Goal: Information Seeking & Learning: Understand process/instructions

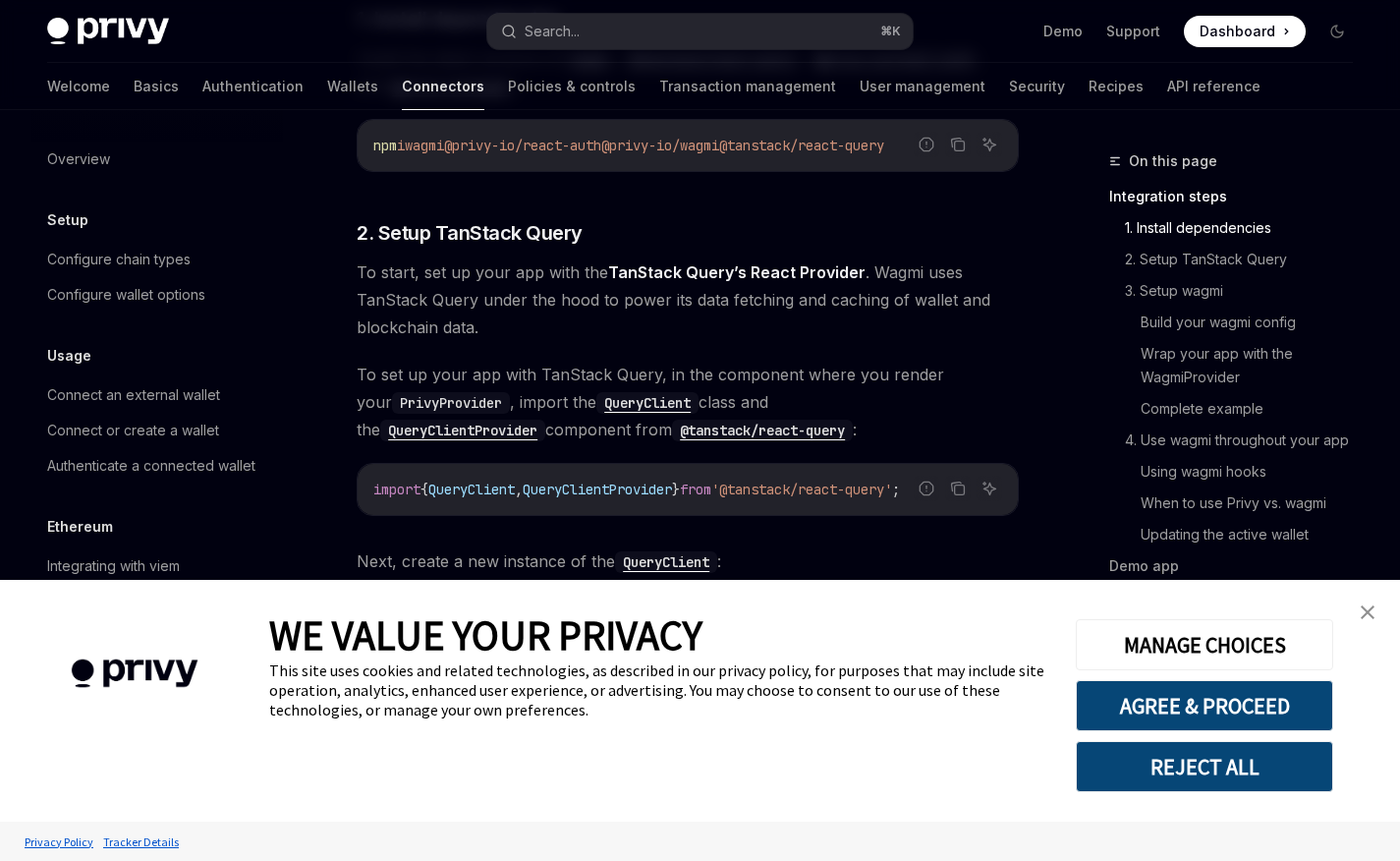
scroll to position [600, 0]
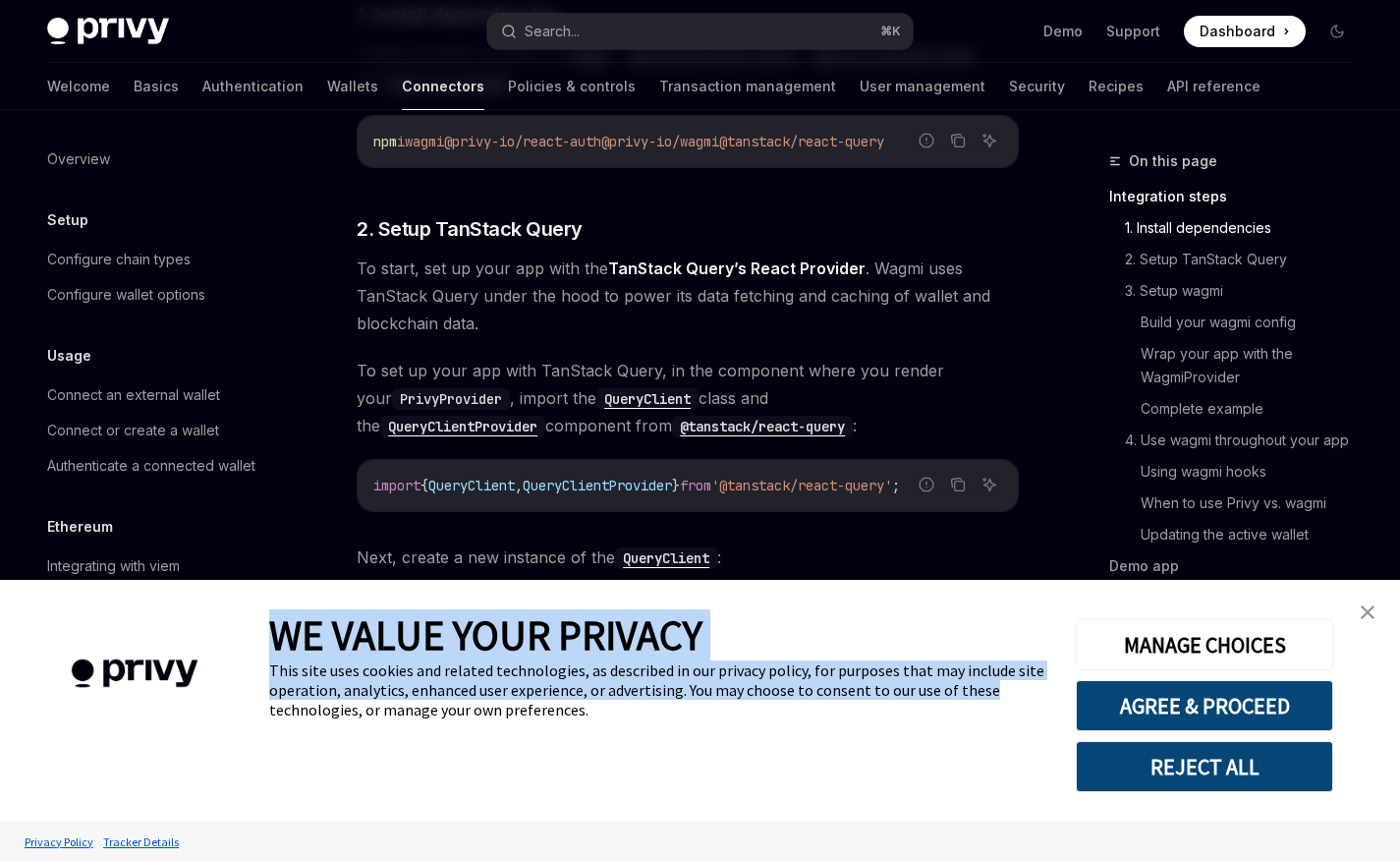
drag, startPoint x: 879, startPoint y: 653, endPoint x: 880, endPoint y: 681, distance: 28.0
click at [878, 685] on div "WE VALUE YOUR PRIVACY This site uses cookies and related technologies, as descr…" at bounding box center [657, 701] width 777 height 242
click at [877, 652] on div "WE VALUE YOUR PRIVACY" at bounding box center [657, 635] width 777 height 51
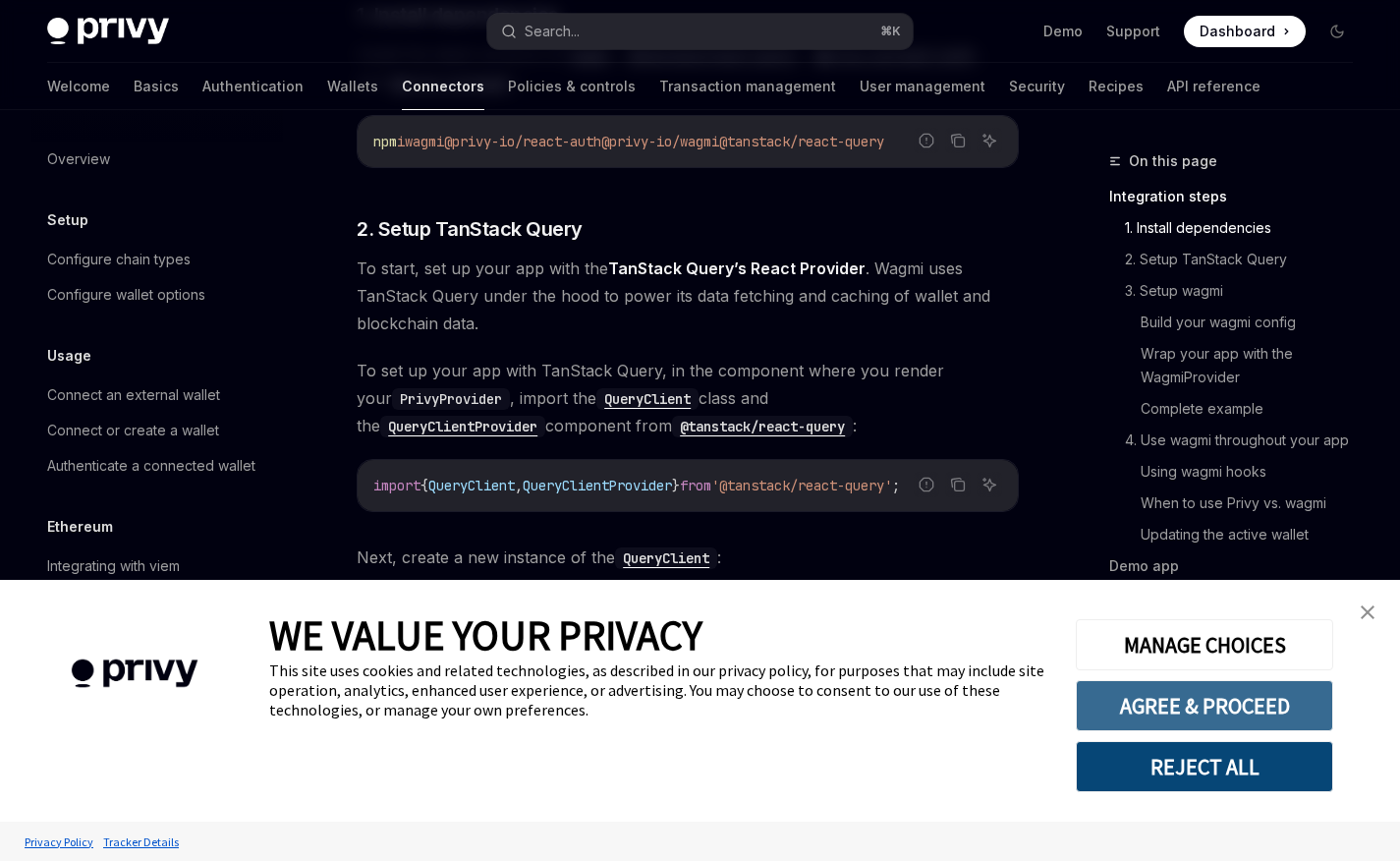
click at [1098, 706] on button "AGREE & PROCEED" at bounding box center [1204, 706] width 257 height 51
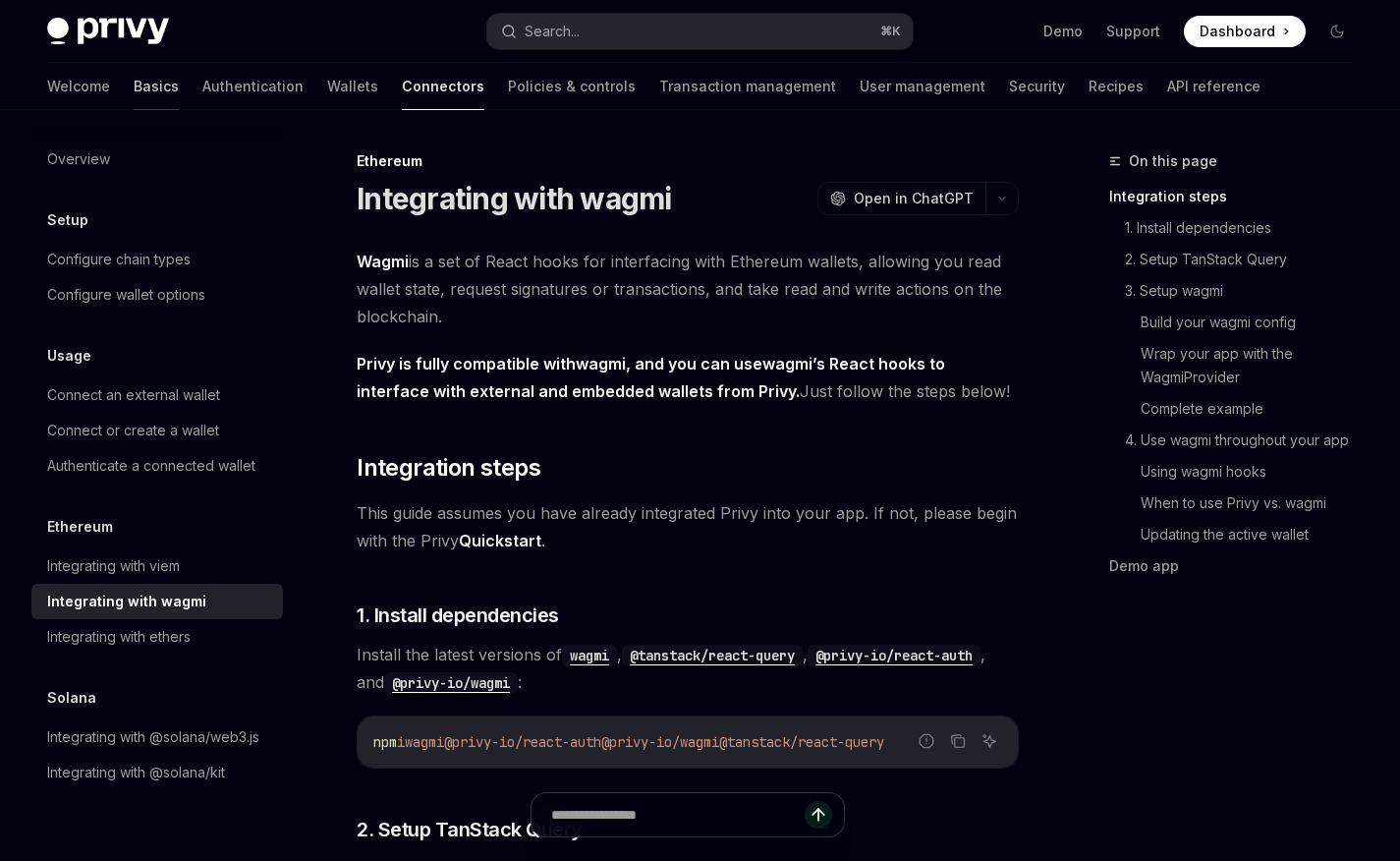
click at [133, 89] on link "Basics" at bounding box center [156, 87] width 45 height 47
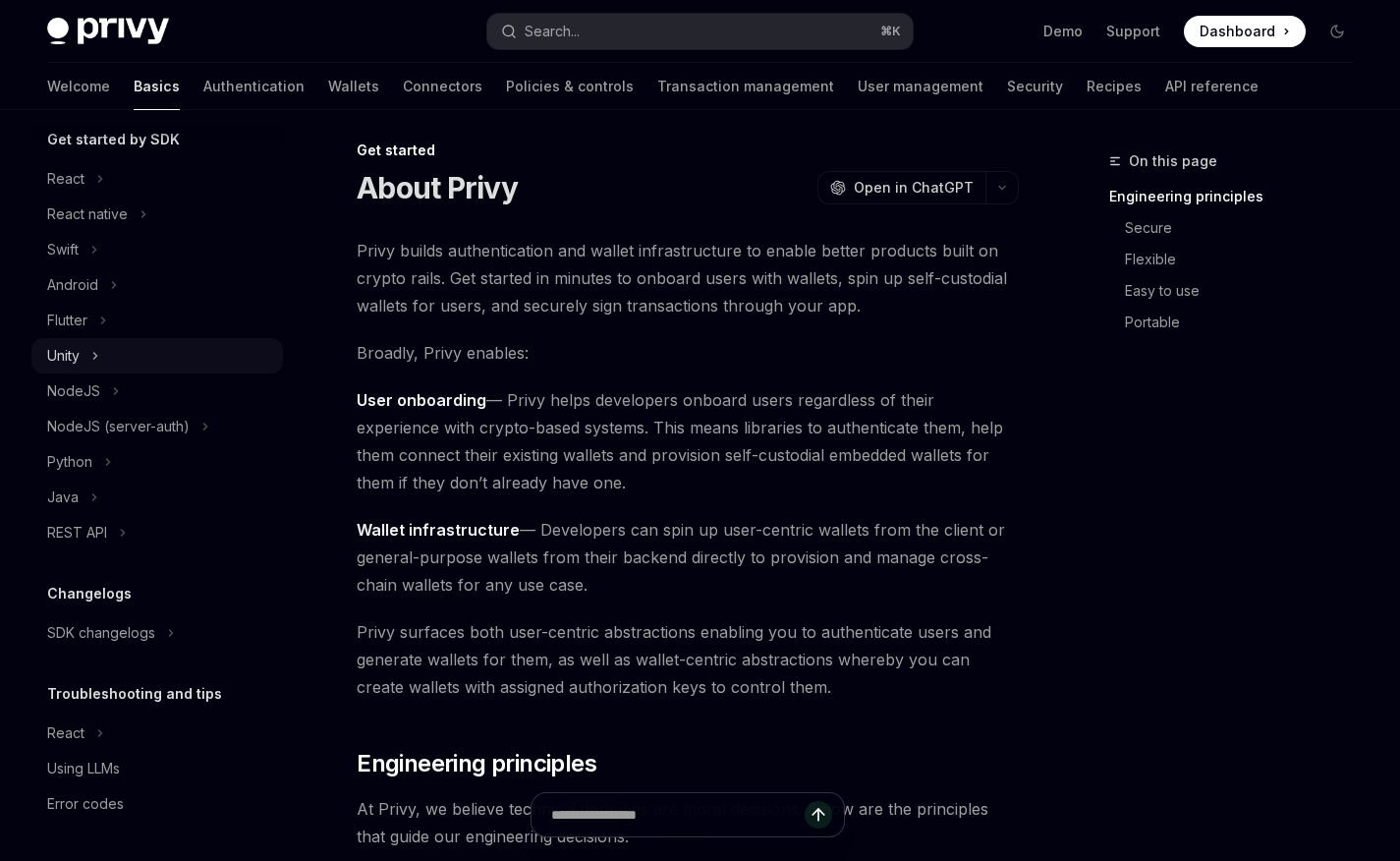
scroll to position [31, 0]
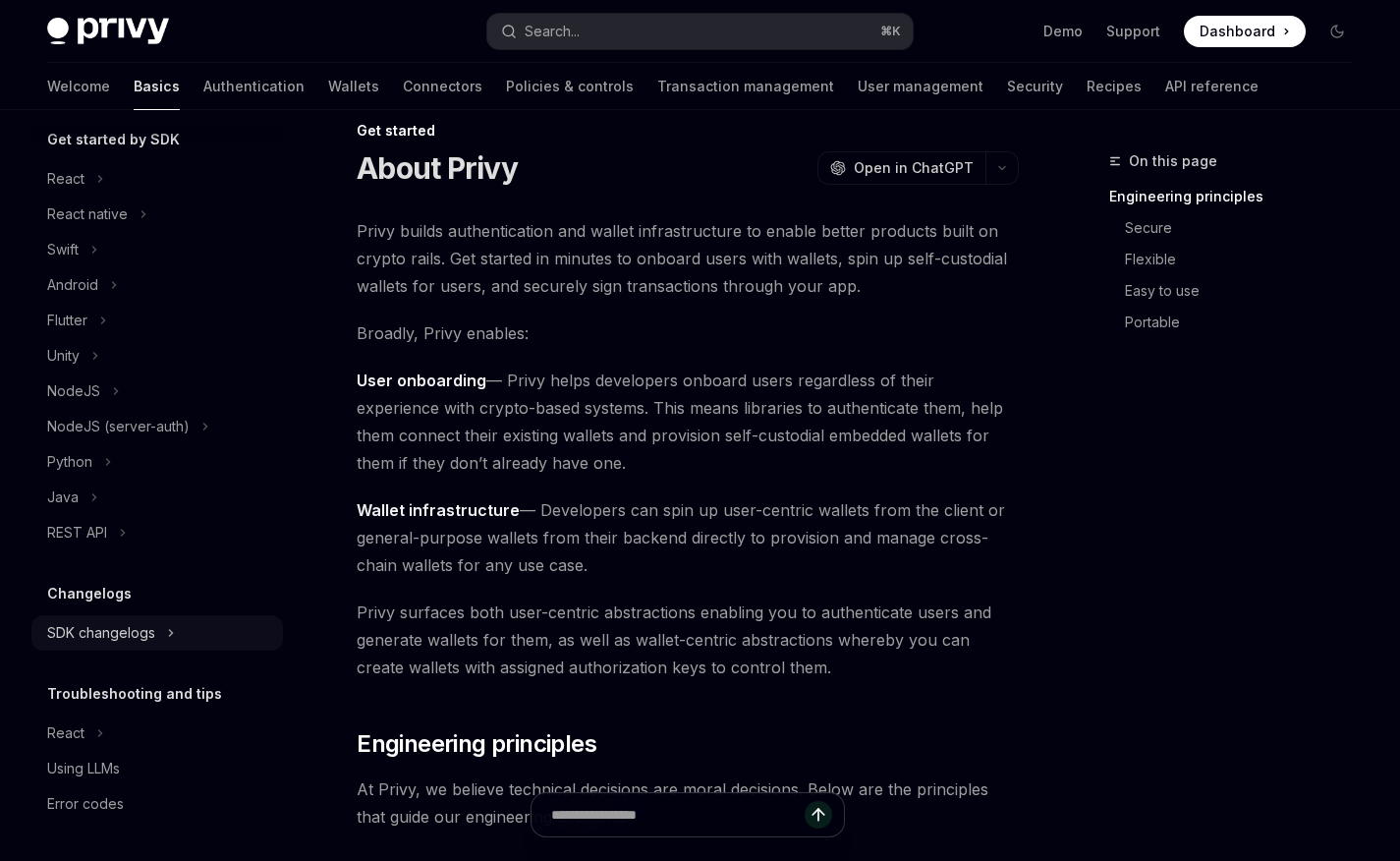
click at [143, 643] on div "SDK changelogs" at bounding box center [101, 633] width 108 height 24
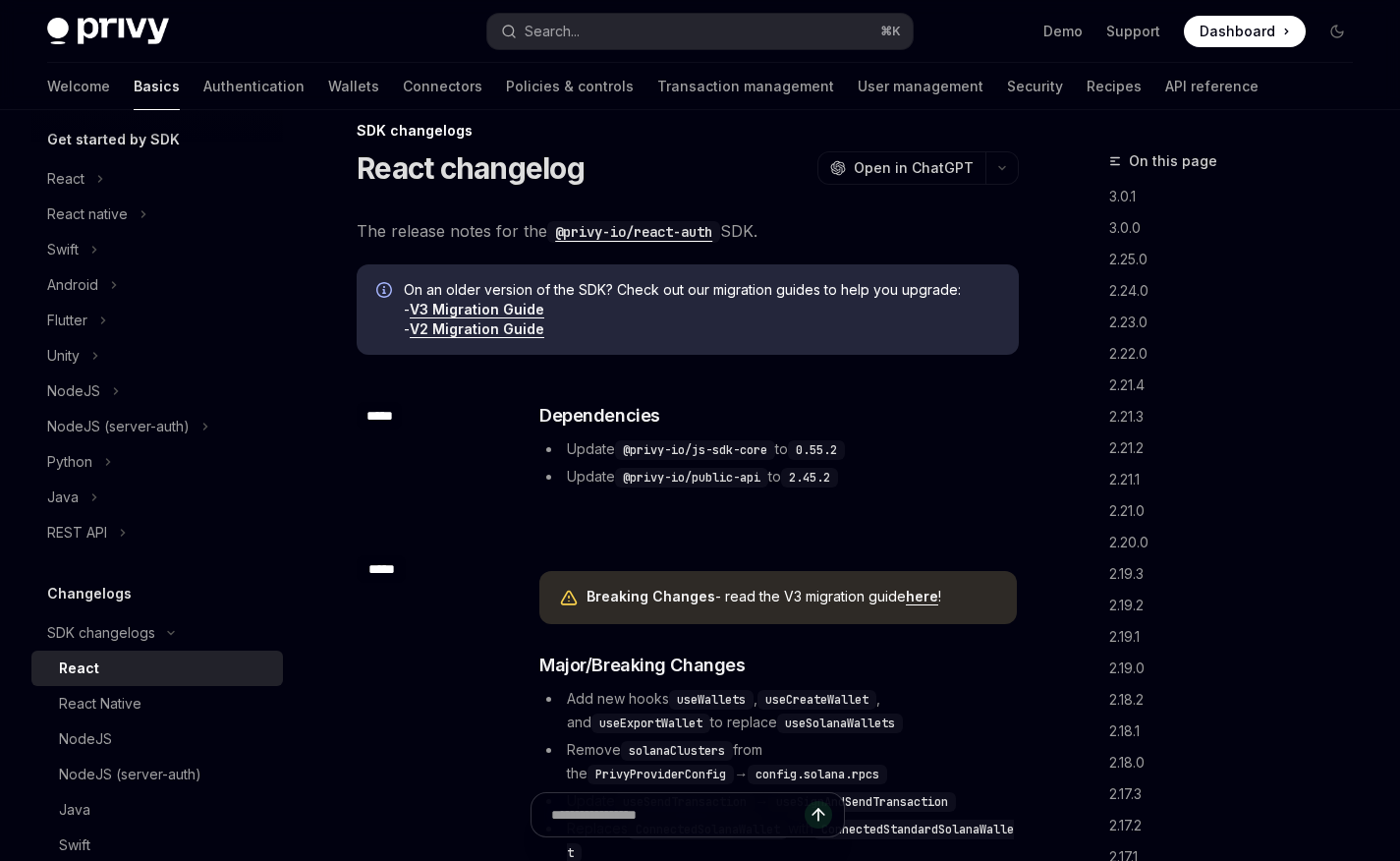
scroll to position [224, 0]
click at [106, 664] on div "React" at bounding box center [165, 664] width 212 height 24
type textarea "*"
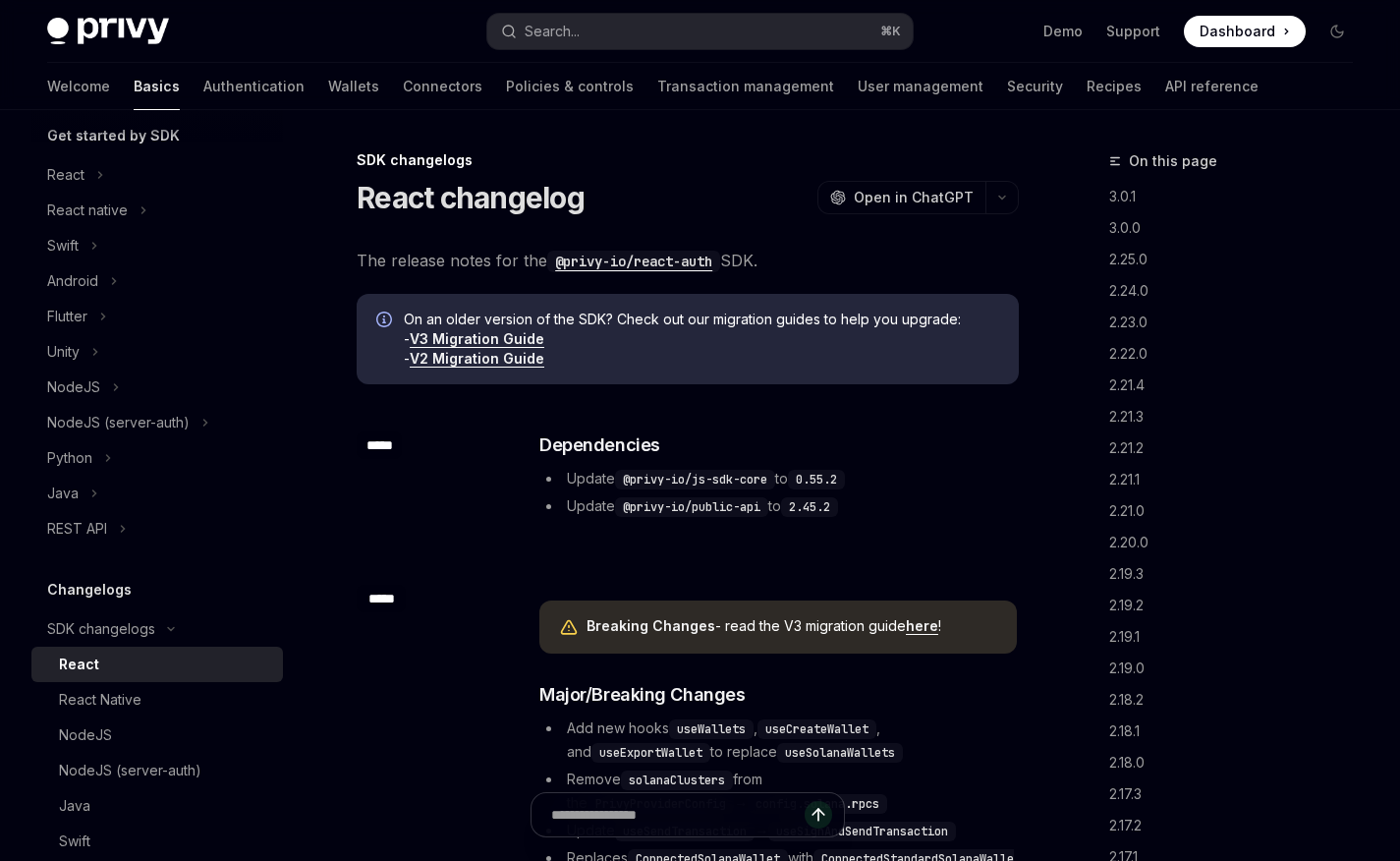
scroll to position [0, 0]
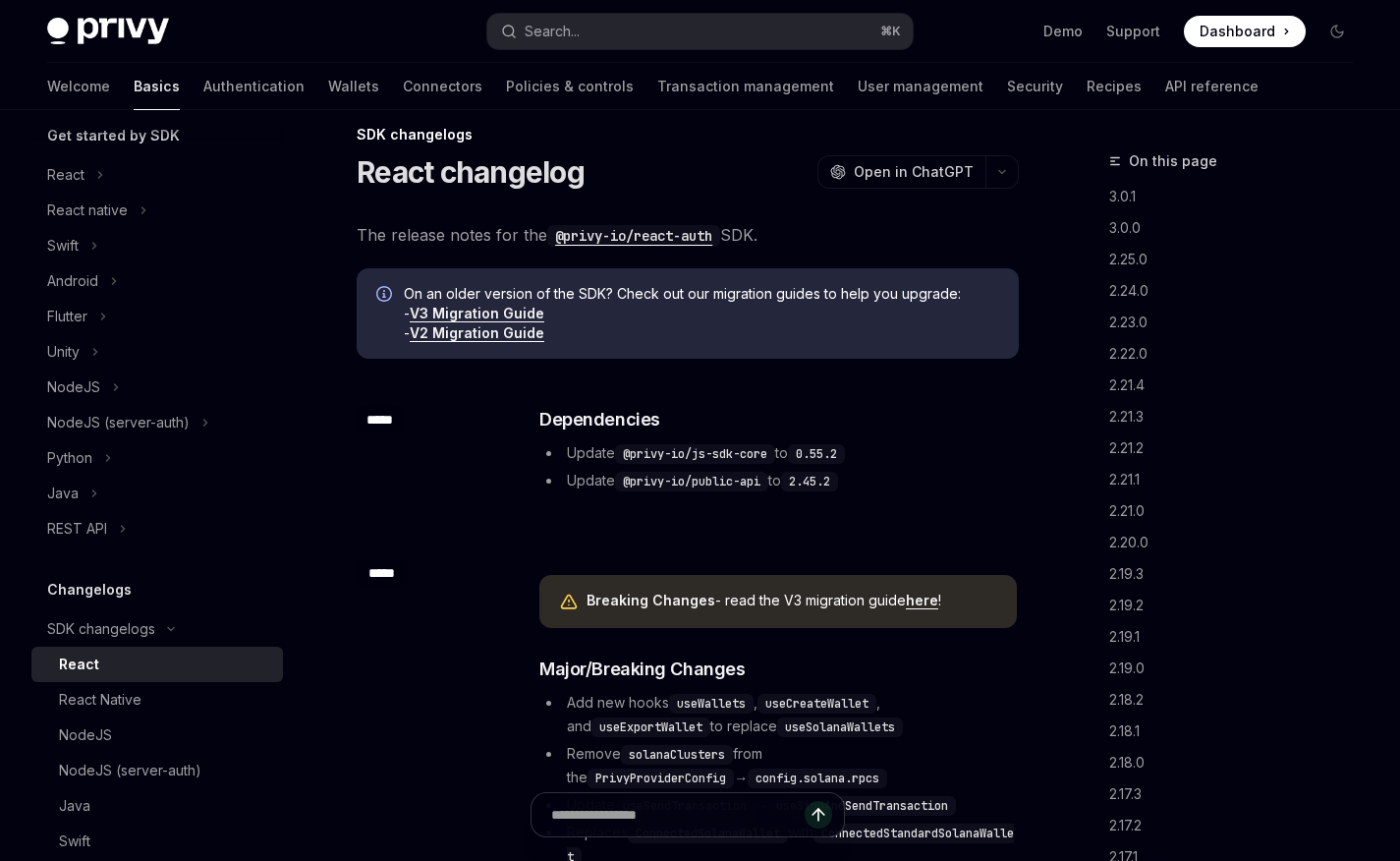
scroll to position [31, 0]
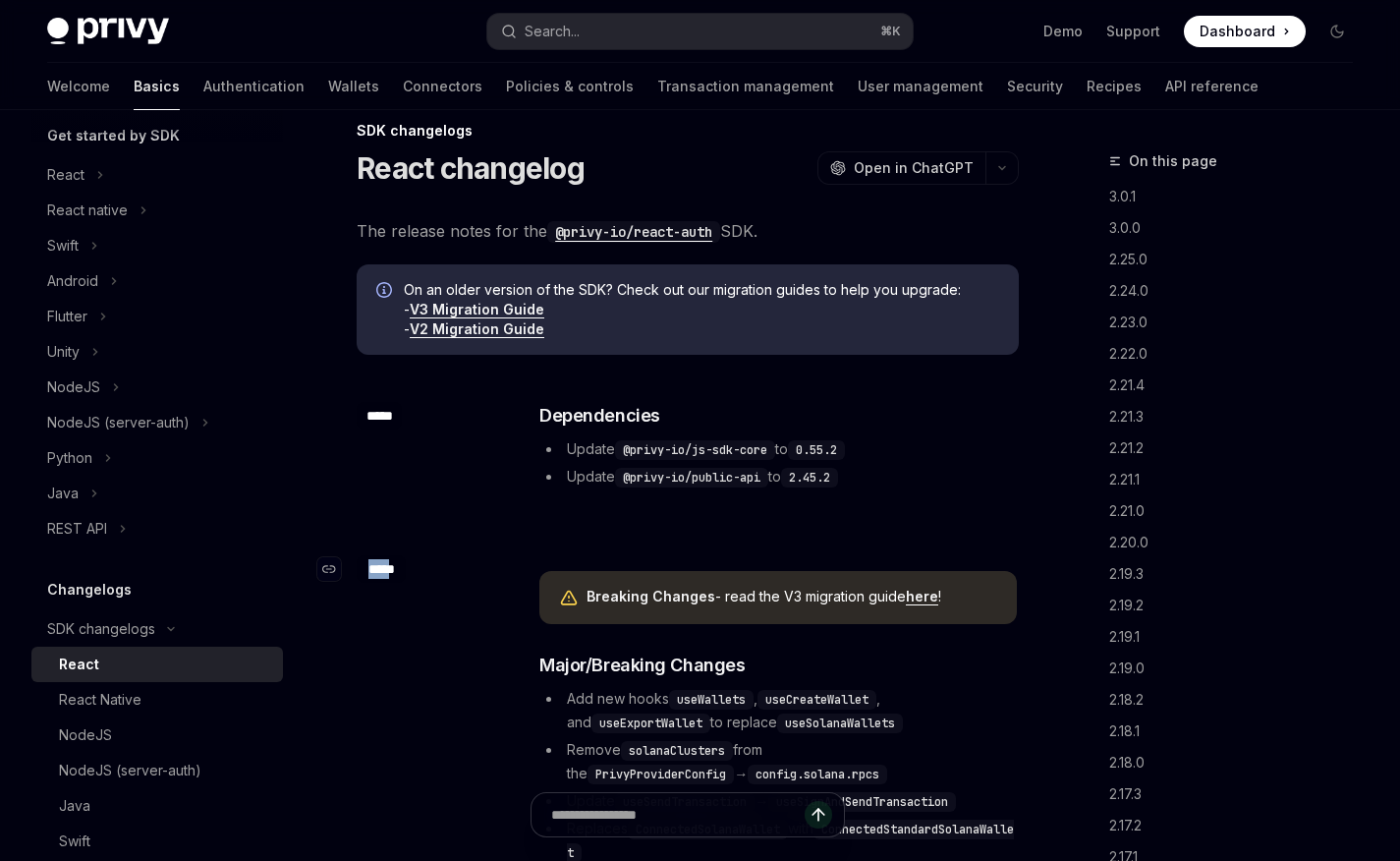
drag, startPoint x: 386, startPoint y: 565, endPoint x: 364, endPoint y: 566, distance: 22.0
click at [364, 566] on div "*****" at bounding box center [381, 569] width 49 height 28
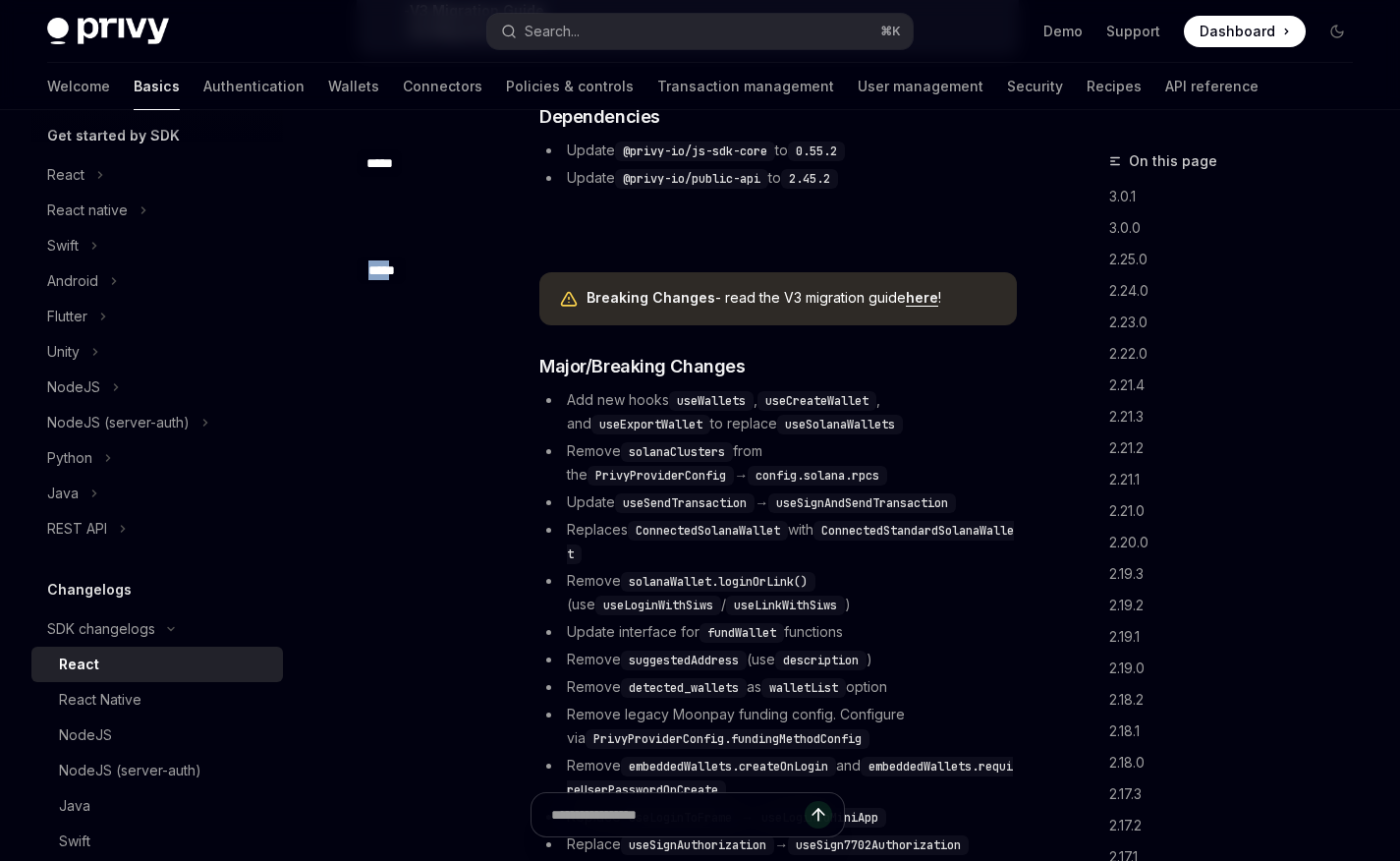
click at [405, 565] on div "​ ***** Breaking Changes - read the V3 migration guide here ! ​ Major/Breaking …" at bounding box center [688, 728] width 662 height 1004
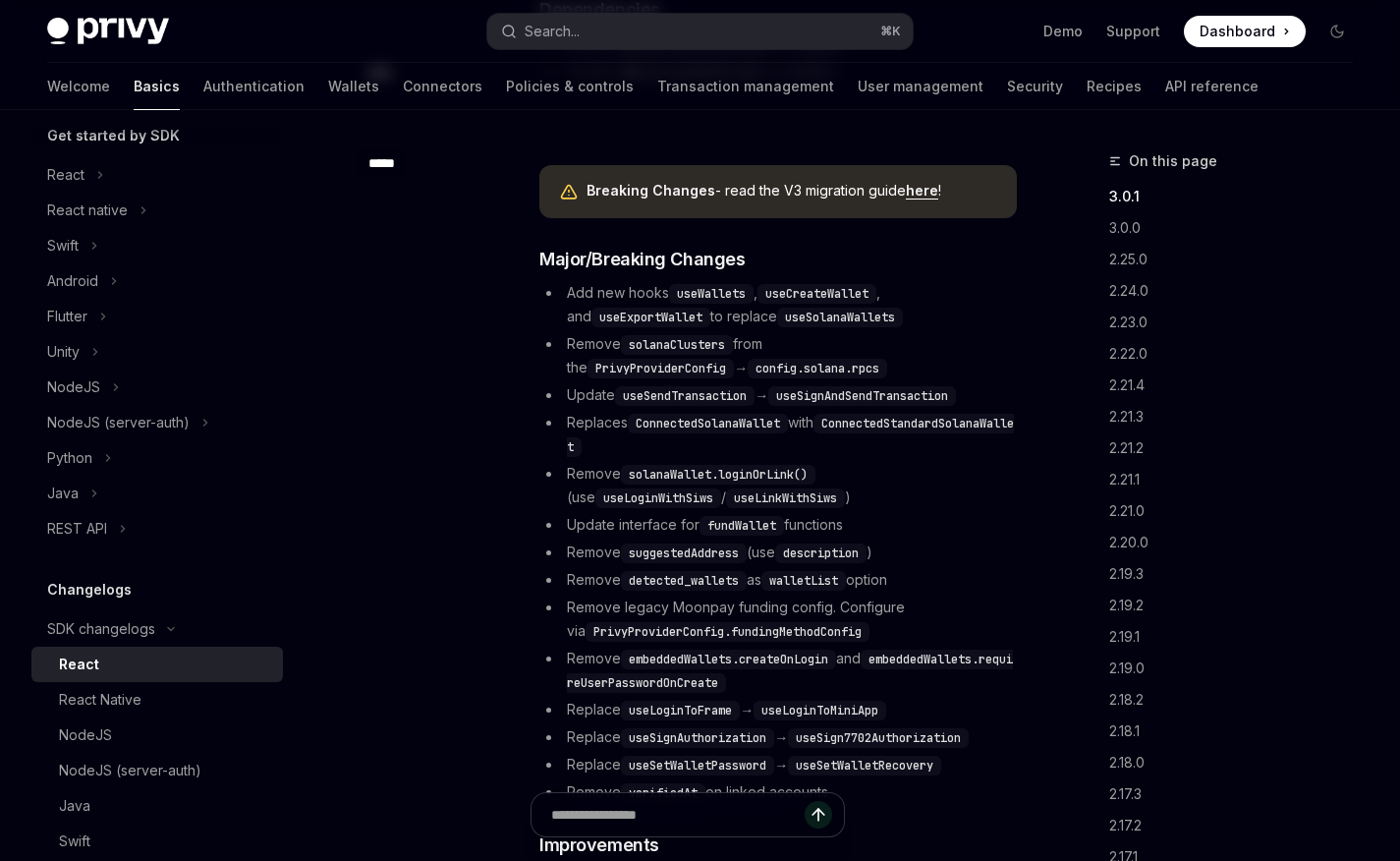
scroll to position [406, 0]
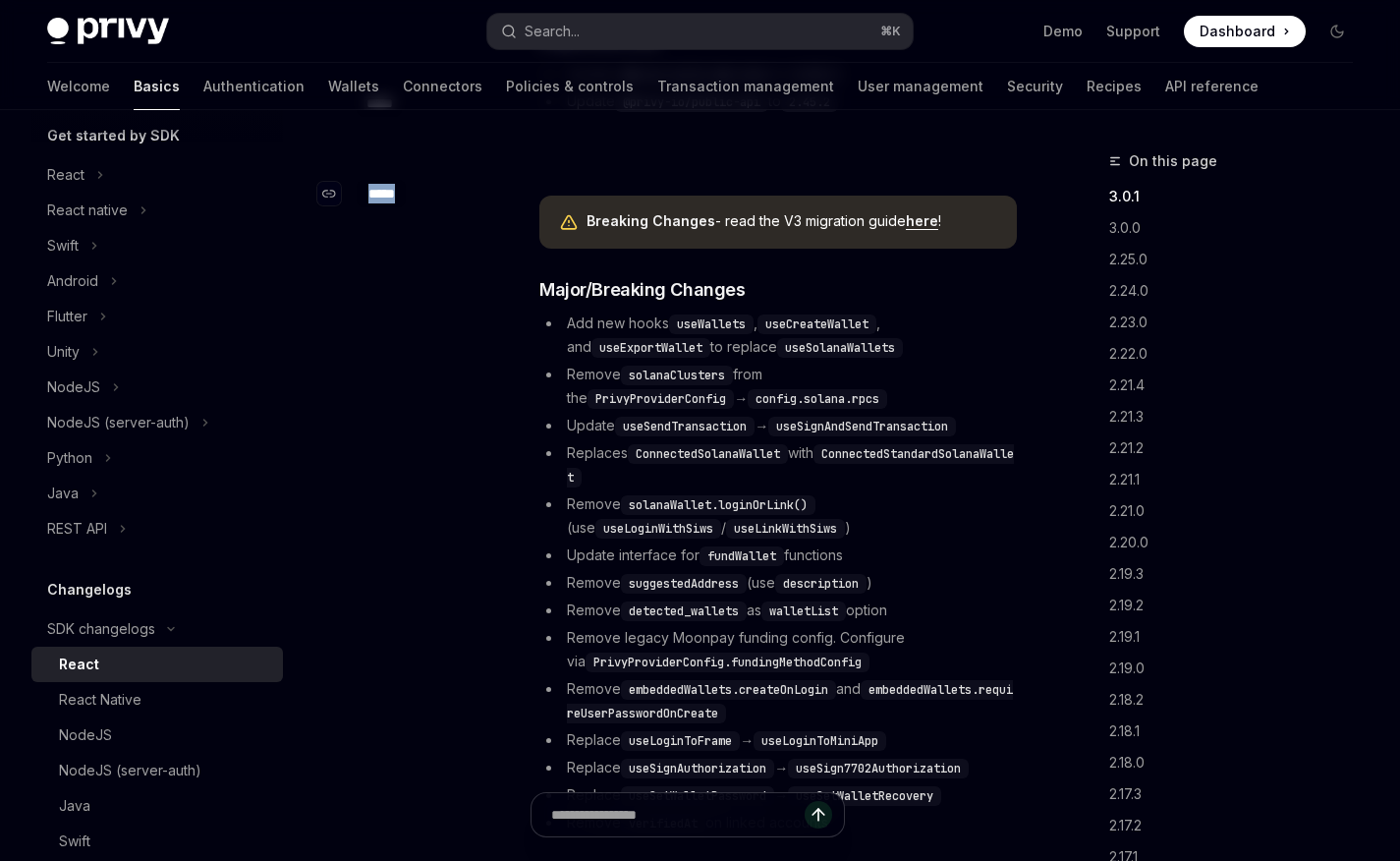
drag, startPoint x: 400, startPoint y: 195, endPoint x: 367, endPoint y: 196, distance: 33.0
click at [367, 196] on div "*****" at bounding box center [381, 194] width 49 height 28
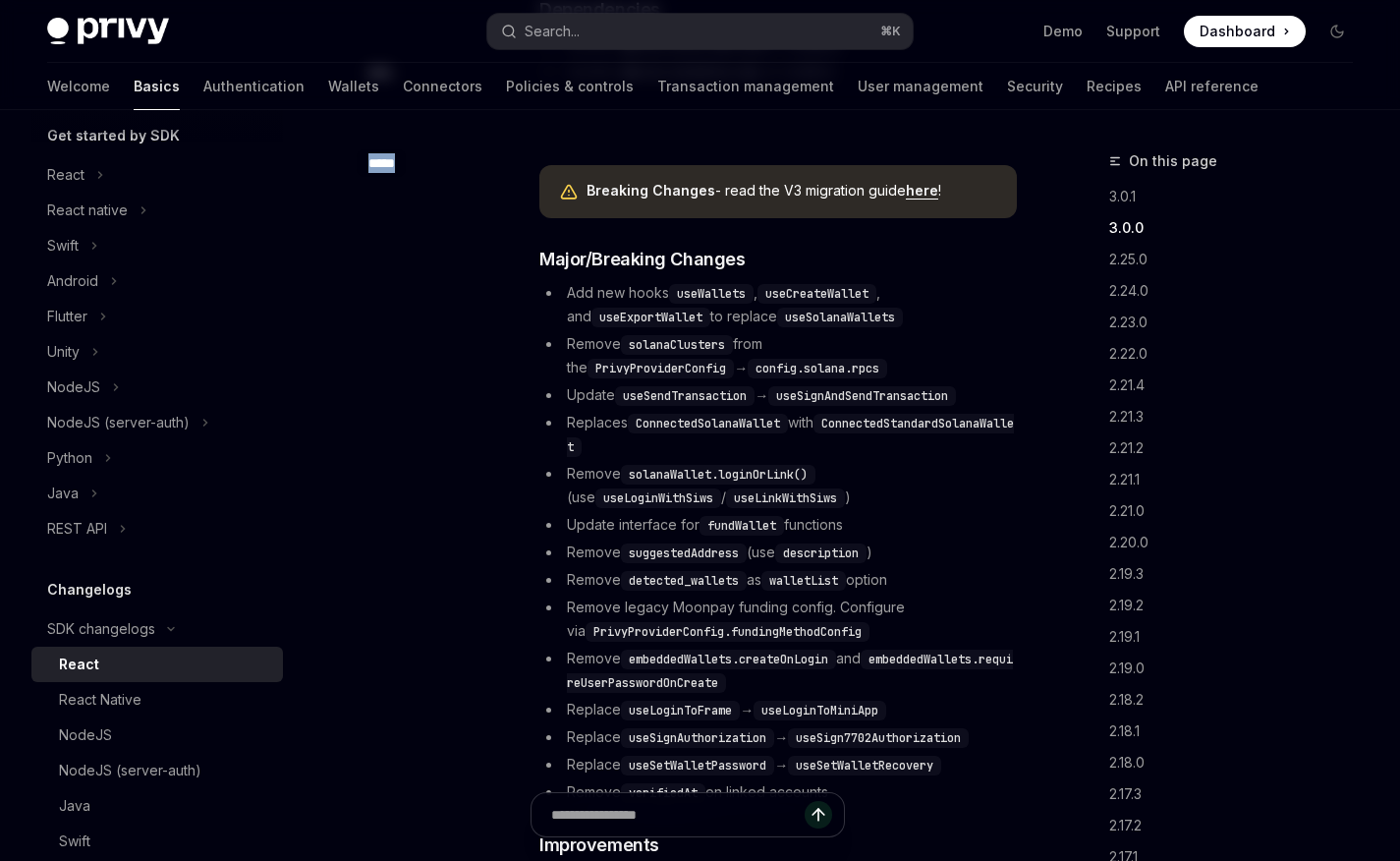
copy div "*****"
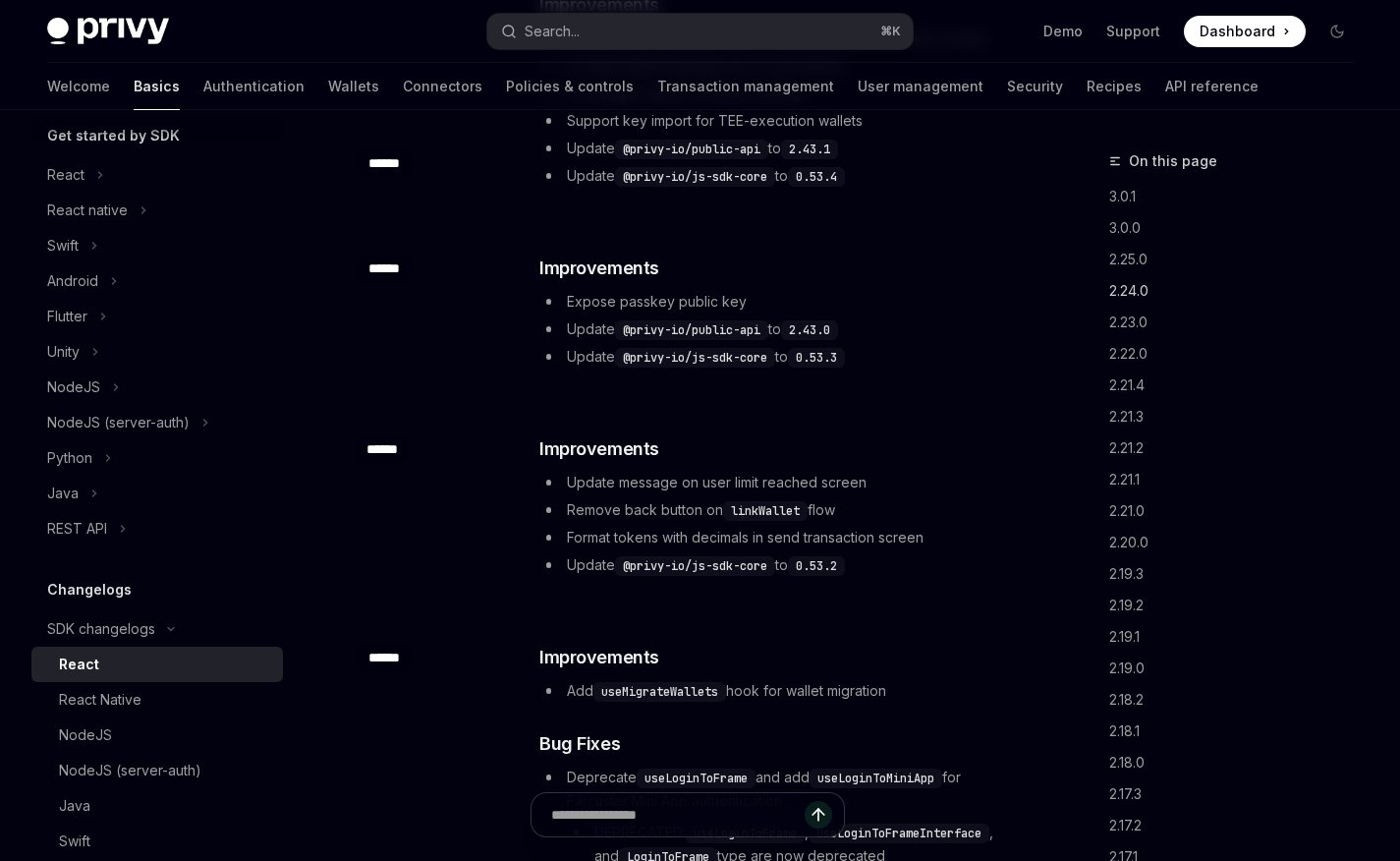
scroll to position [3017, 0]
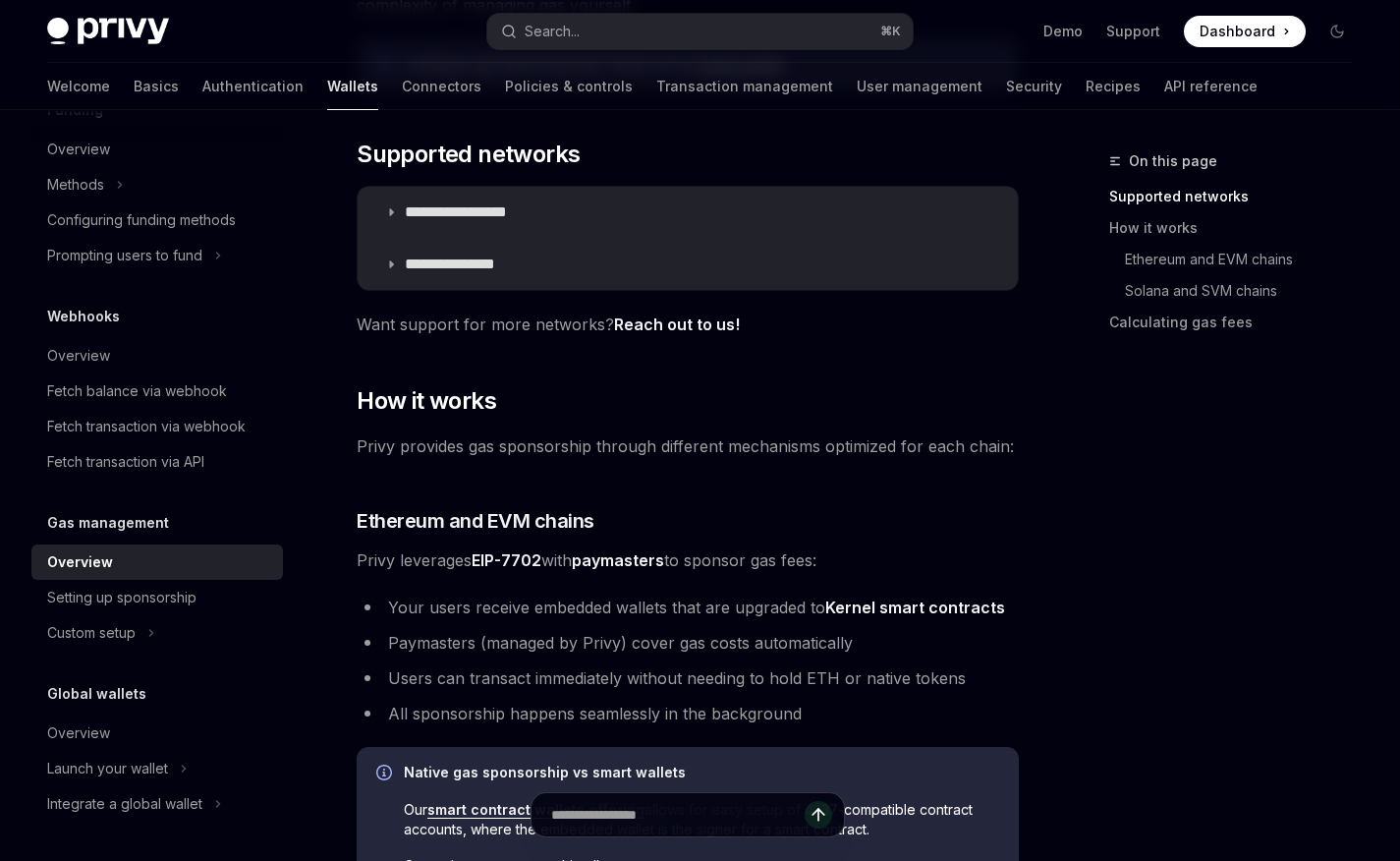
scroll to position [378, 0]
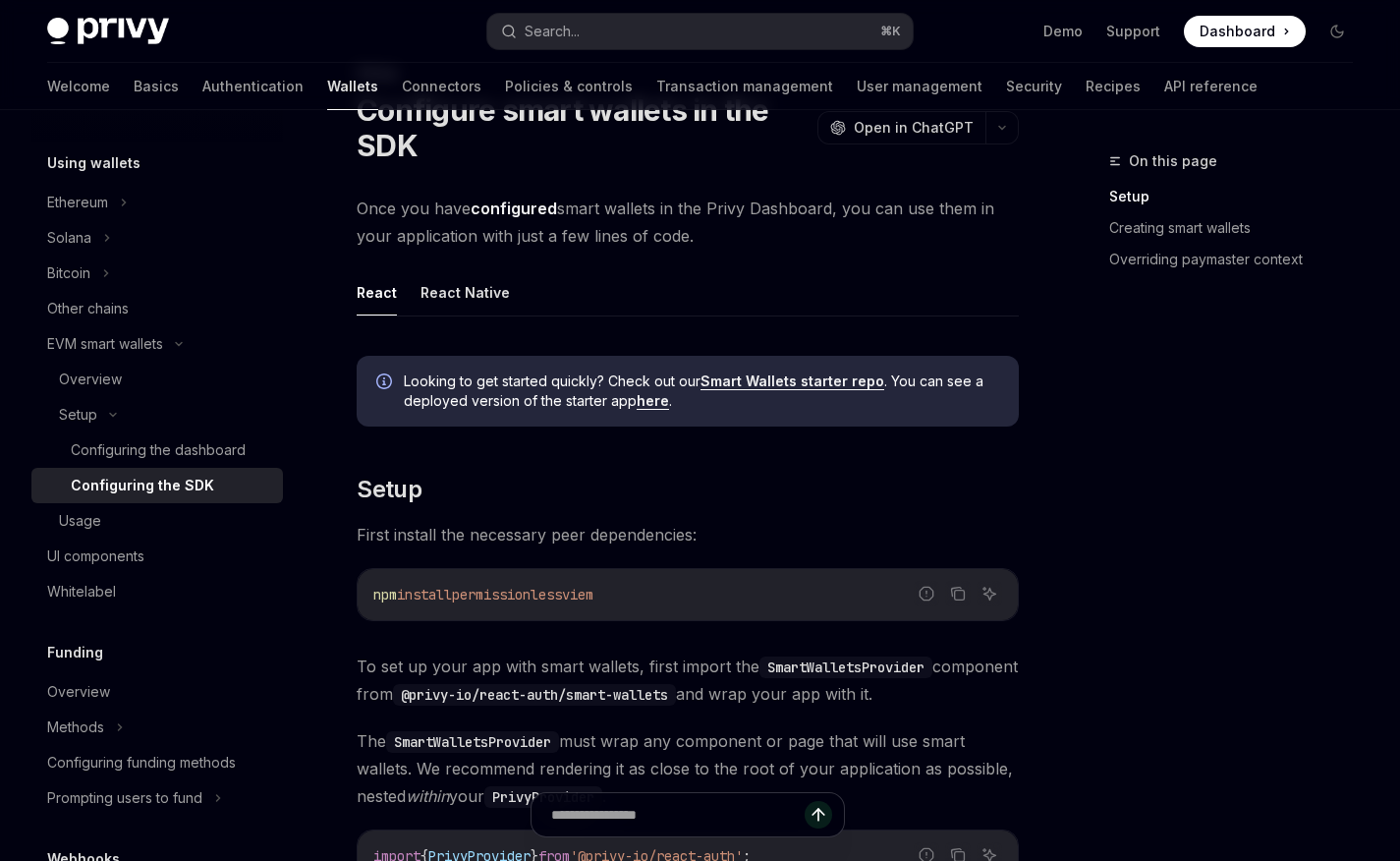
scroll to position [58, 0]
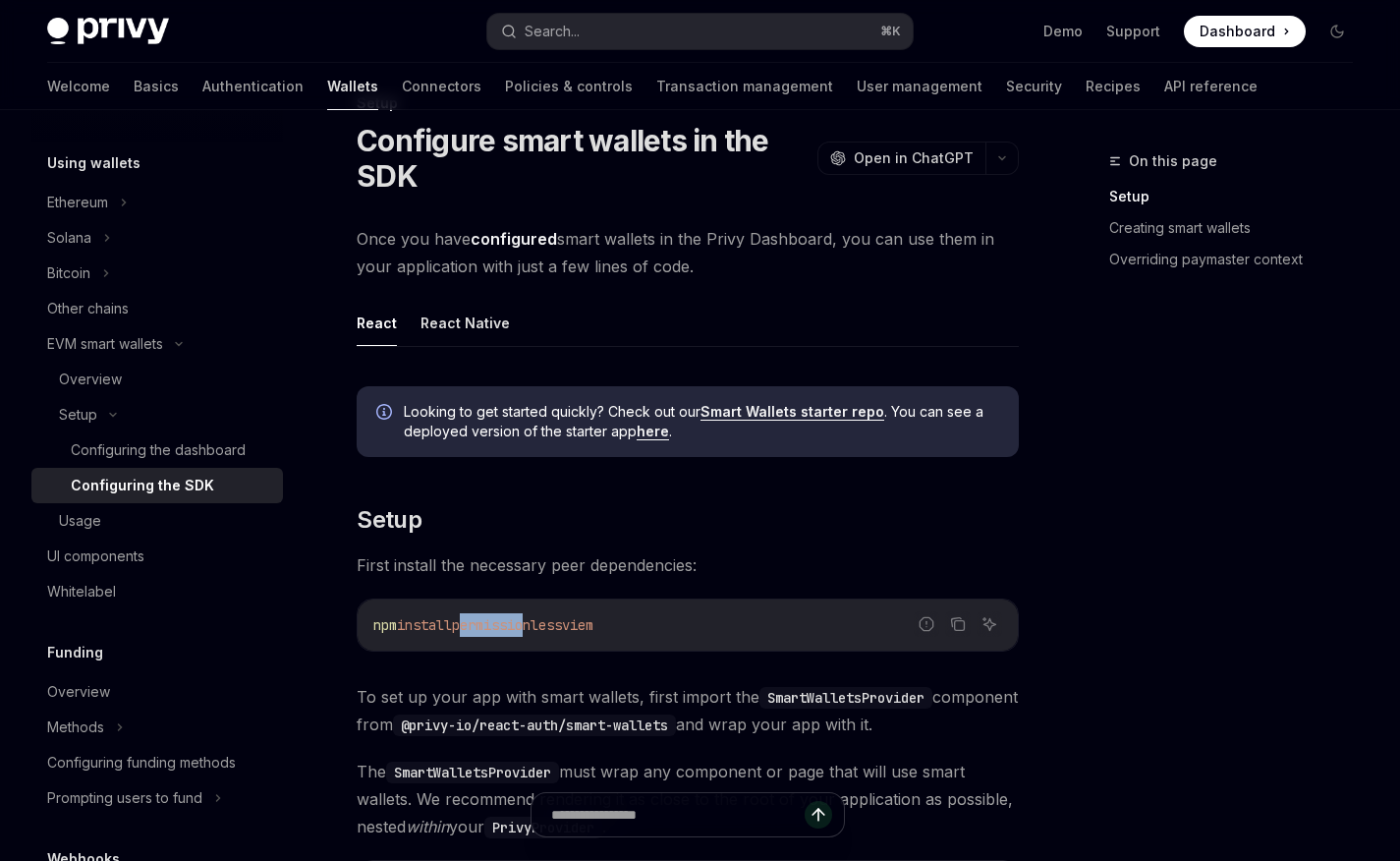
drag, startPoint x: 471, startPoint y: 627, endPoint x: 556, endPoint y: 634, distance: 85.3
click at [536, 635] on code "npm install permissionless viem" at bounding box center [688, 625] width 628 height 24
click at [562, 625] on span "permissionless" at bounding box center [506, 625] width 110 height 18
copy span "permissionless"
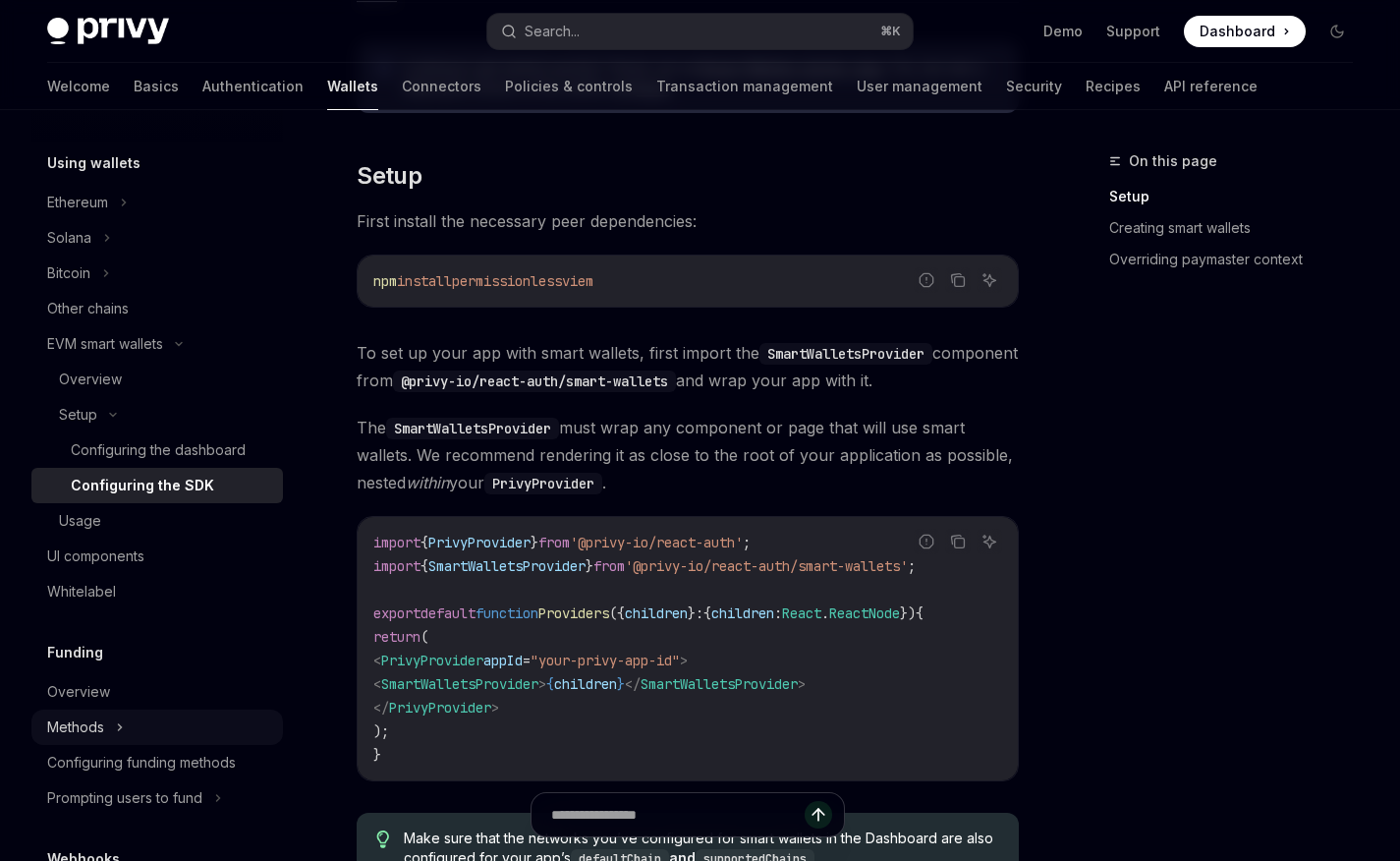
scroll to position [513, 0]
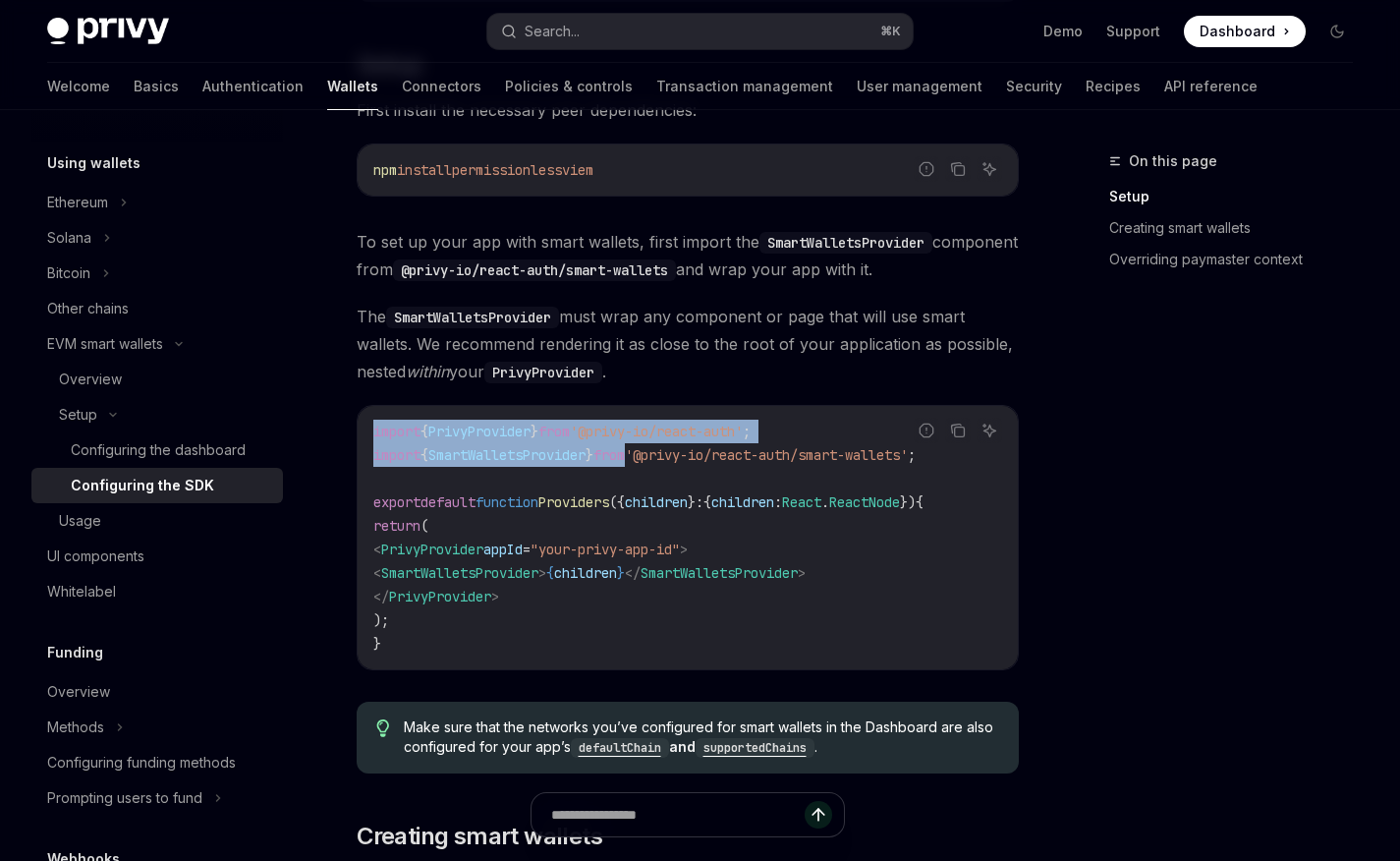
drag, startPoint x: 967, startPoint y: 453, endPoint x: 659, endPoint y: 457, distance: 308.0
click at [657, 455] on div "Report incorrect code Copy Ask AI import { PrivyProvider } from '@privy-io/reac…" at bounding box center [688, 538] width 662 height 265
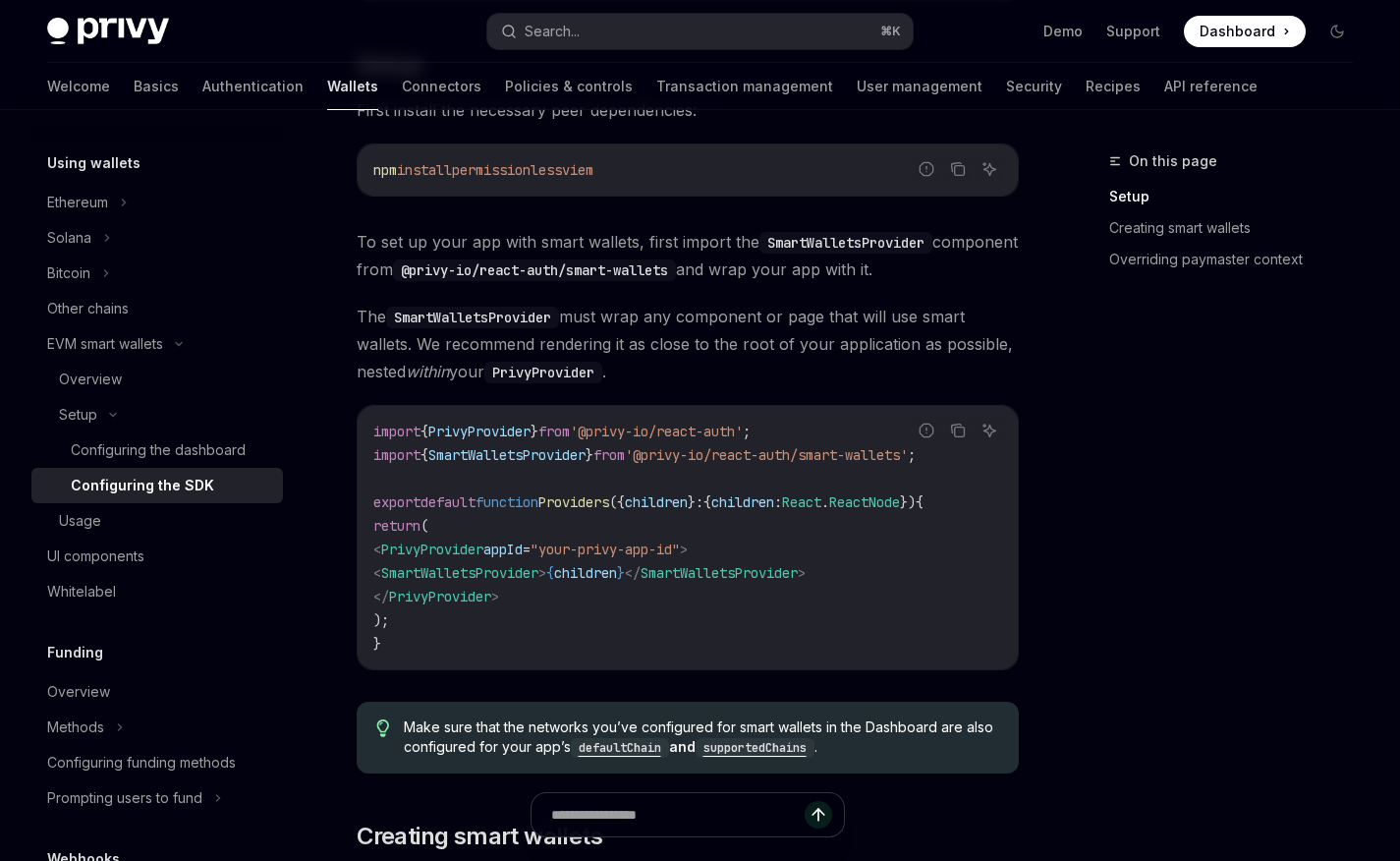
drag, startPoint x: 658, startPoint y: 458, endPoint x: 595, endPoint y: 462, distance: 63.1
click at [657, 458] on span "'@privy-io/react-auth/smart-wallets'" at bounding box center [766, 455] width 283 height 18
drag, startPoint x: 372, startPoint y: 456, endPoint x: 954, endPoint y: 463, distance: 582.0
click at [954, 463] on div "Report incorrect code Copy Ask AI import { PrivyProvider } from '@privy-io/reac…" at bounding box center [688, 538] width 662 height 265
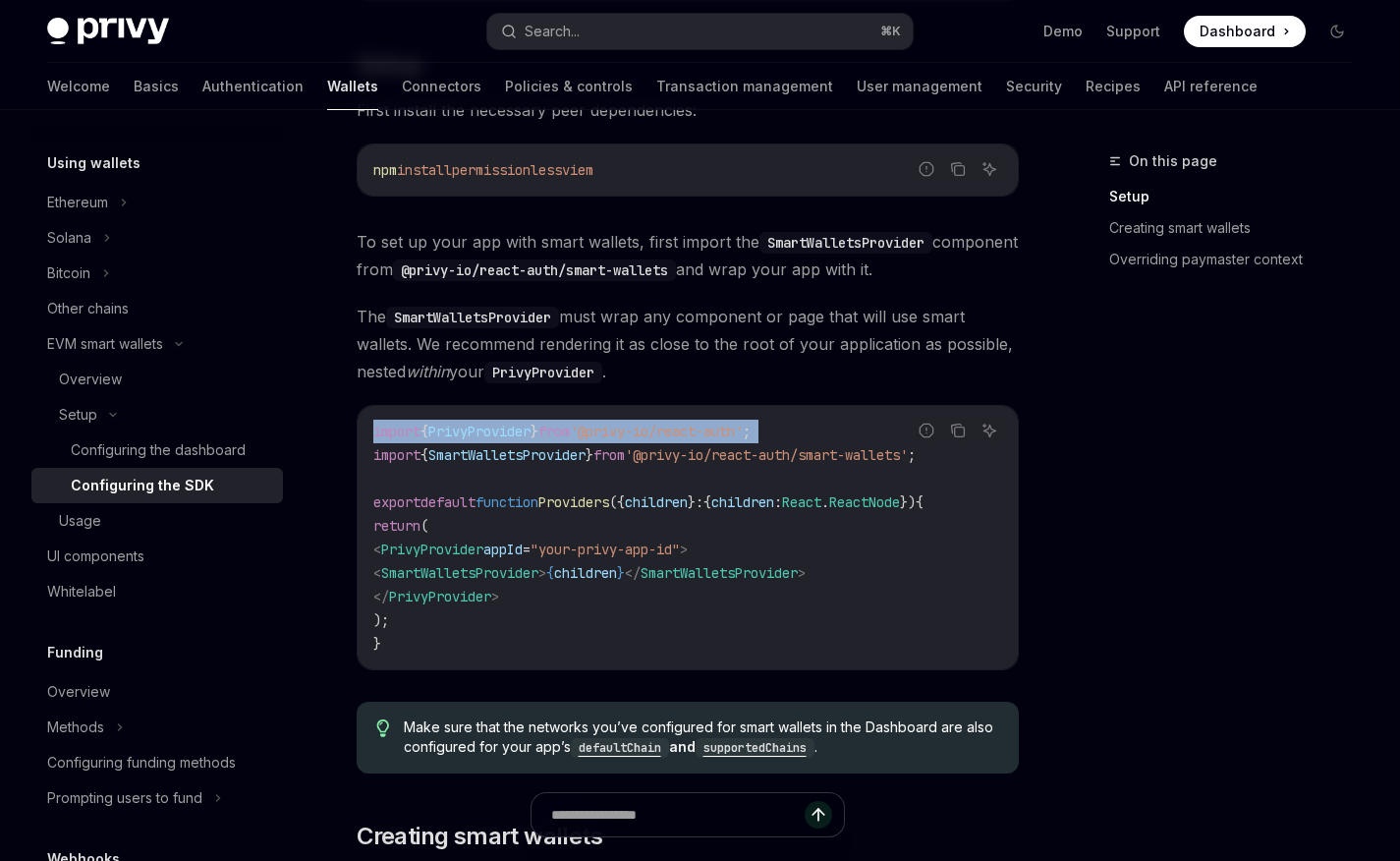
click at [954, 464] on div "Copy" at bounding box center [957, 461] width 43 height 20
drag, startPoint x: 953, startPoint y: 459, endPoint x: 915, endPoint y: 455, distance: 38.2
click at [914, 443] on div "Report incorrect code Copy Ask AI" at bounding box center [957, 430] width 88 height 26
drag, startPoint x: 946, startPoint y: 455, endPoint x: 876, endPoint y: 456, distance: 70.0
click at [914, 443] on div "Report incorrect code Copy Ask AI" at bounding box center [957, 430] width 88 height 26
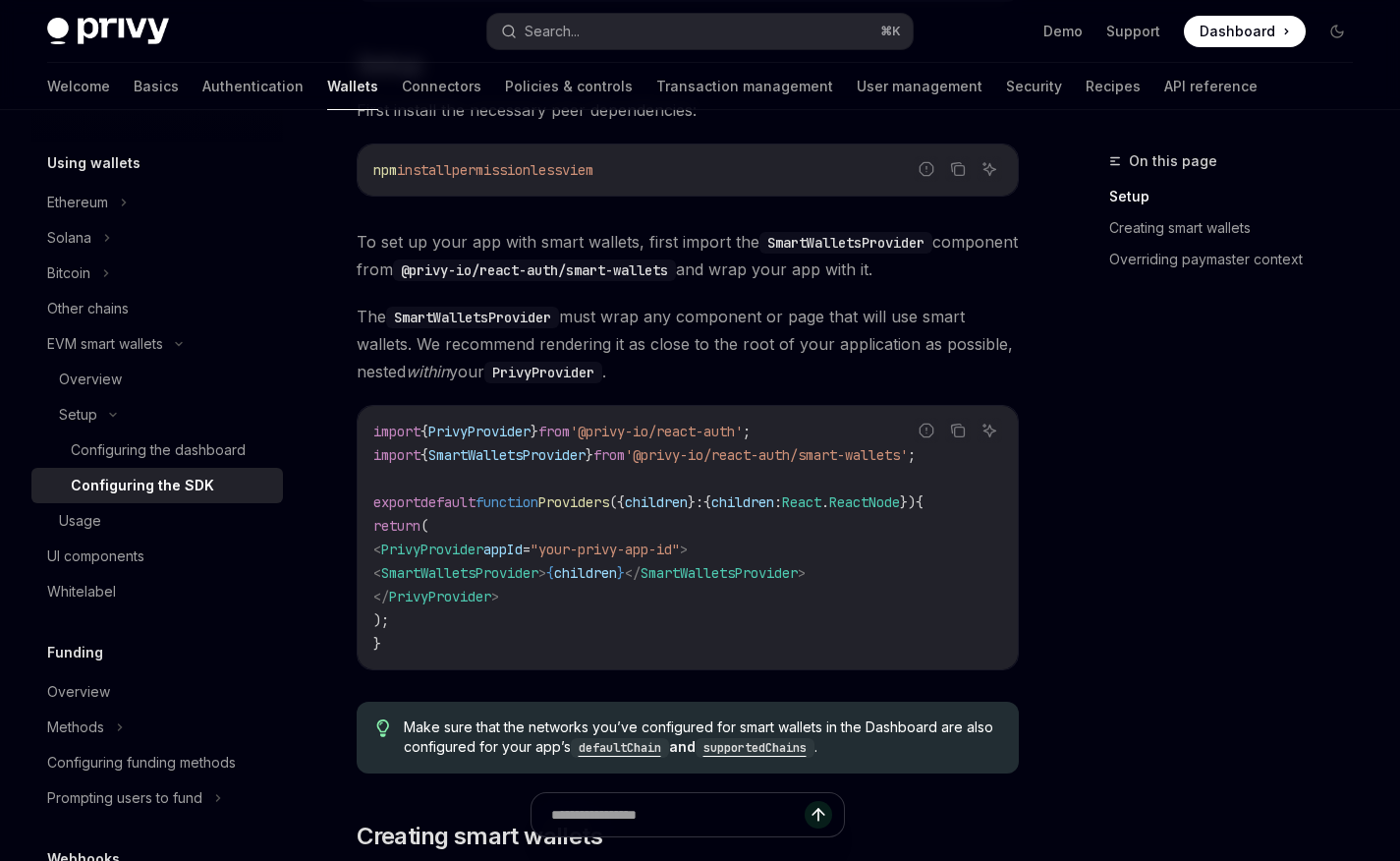
click at [876, 456] on div "Report incorrect code" at bounding box center [927, 461] width 138 height 20
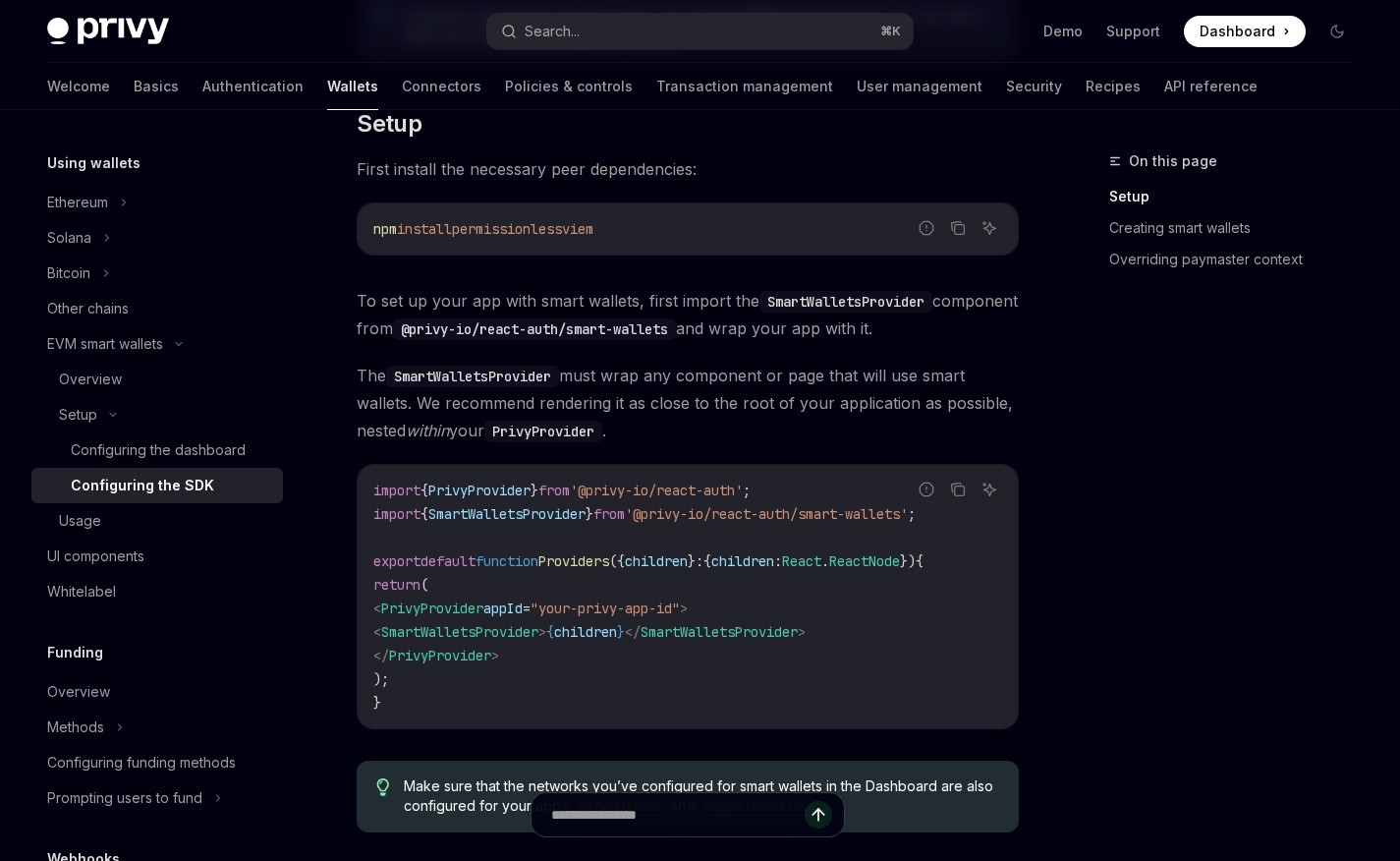
scroll to position [362, 0]
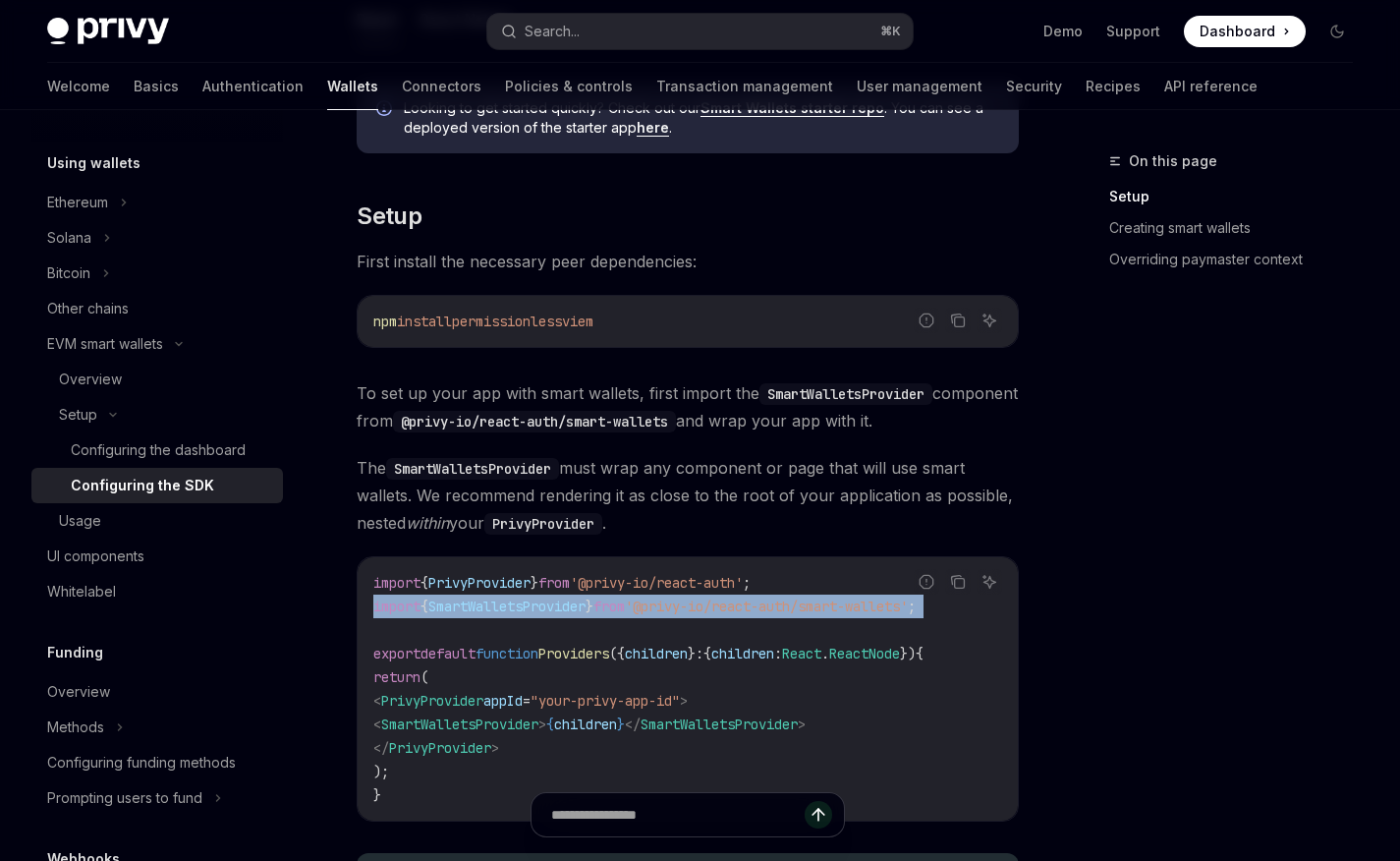
drag, startPoint x: 359, startPoint y: 604, endPoint x: 762, endPoint y: 621, distance: 403.4
click at [762, 621] on div "import { PrivyProvider } from '@privy-io/react-auth' ; import { SmartWalletsPro…" at bounding box center [688, 689] width 660 height 263
copy code "import { SmartWalletsProvider } from '@privy-io/react-auth/smart-wallets' ;"
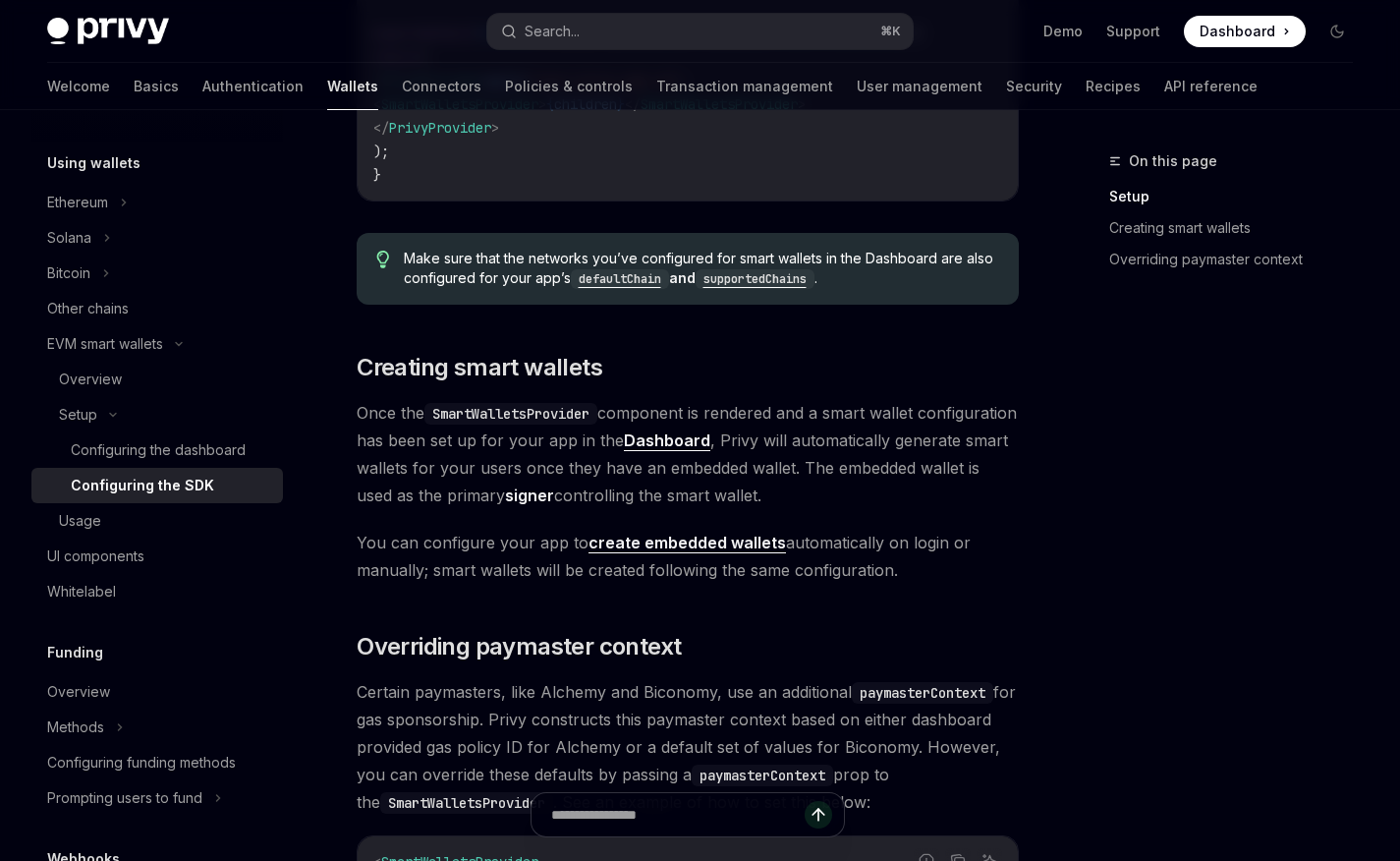
scroll to position [982, 0]
click at [677, 553] on link "create embedded wallets" at bounding box center [687, 543] width 198 height 21
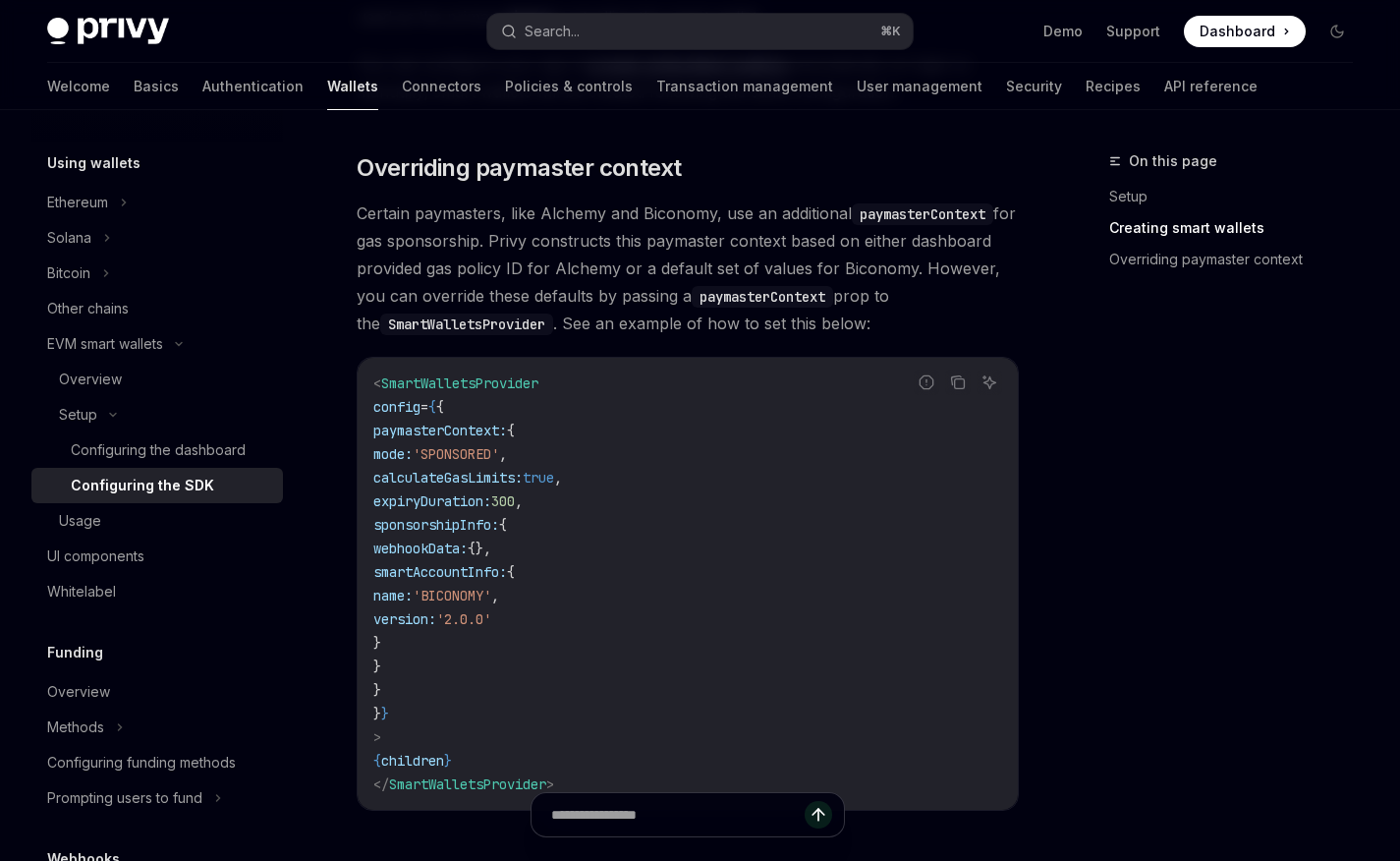
scroll to position [1472, 0]
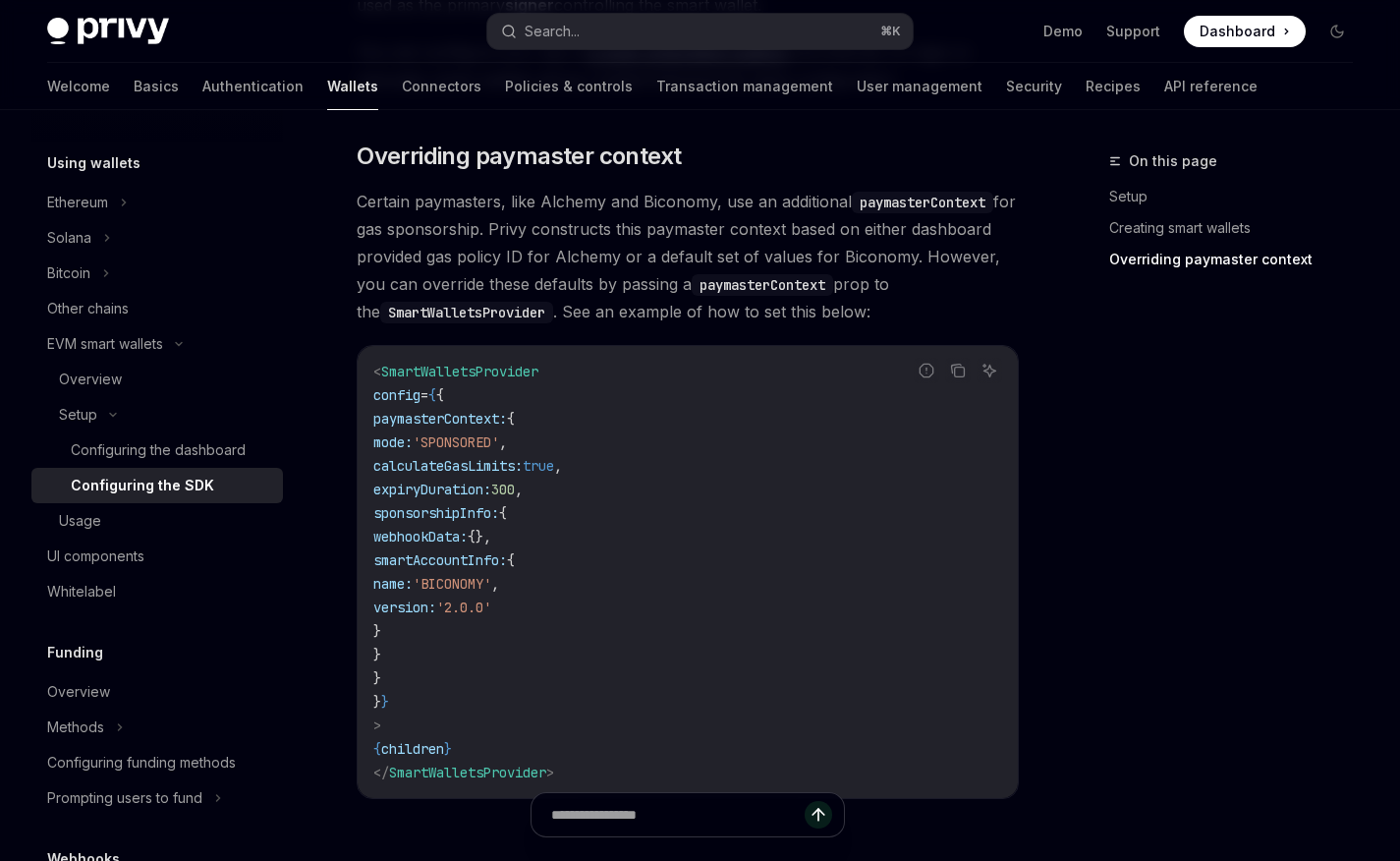
drag, startPoint x: 367, startPoint y: 421, endPoint x: 404, endPoint y: 390, distance: 48.3
click at [375, 410] on div "< SmartWalletsProvider config = { { paymasterContext: { mode: 'SPONSORED' , cal…" at bounding box center [688, 571] width 660 height 452
click at [391, 404] on span "config" at bounding box center [397, 395] width 47 height 18
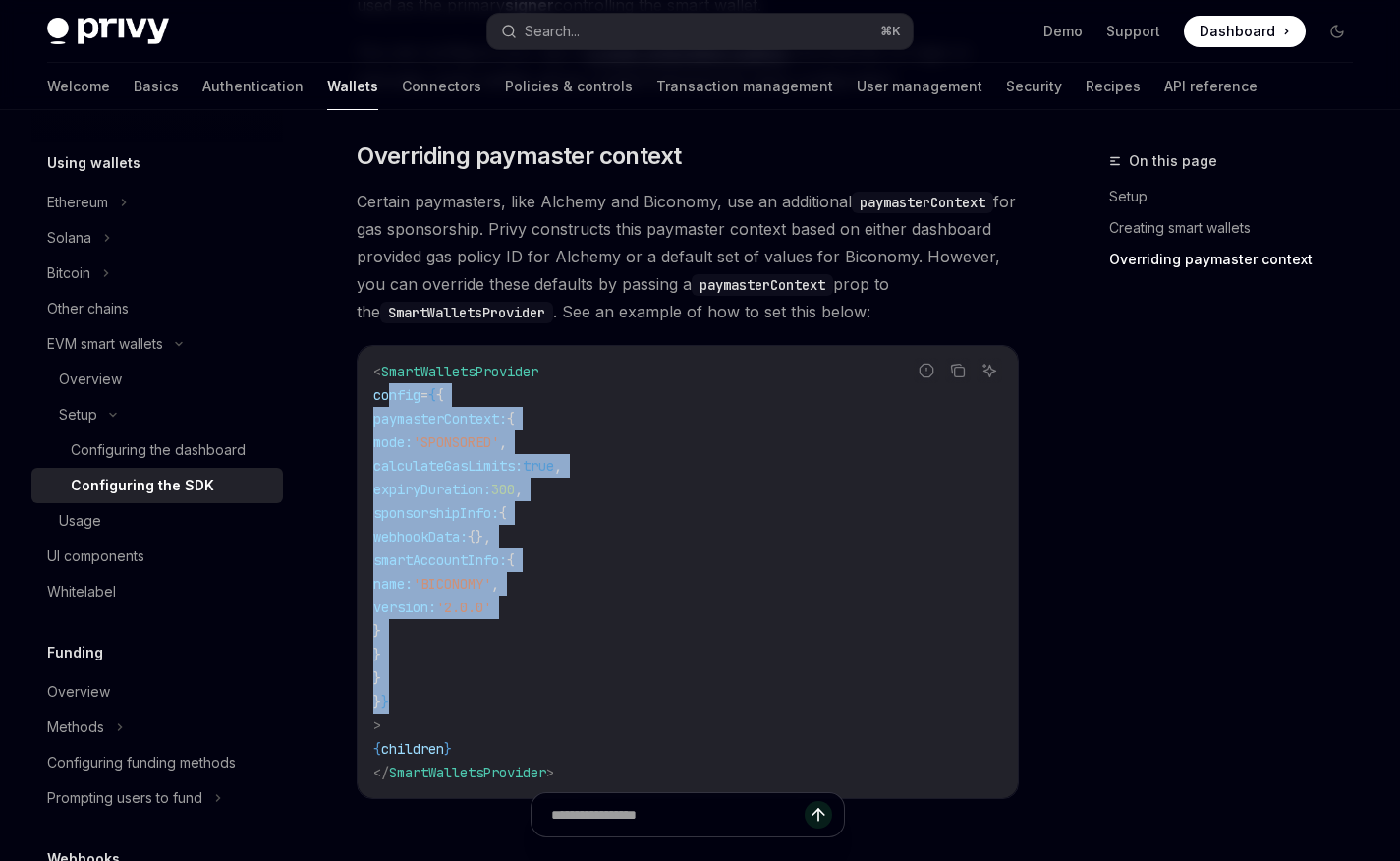
drag, startPoint x: 393, startPoint y: 403, endPoint x: 417, endPoint y: 702, distance: 300.0
click at [417, 702] on code "< SmartWalletsProvider config = { { paymasterContext: { mode: 'SPONSORED' , cal…" at bounding box center [688, 571] width 628 height 424
copy code "config = { { paymasterContext: { mode: 'SPONSORED' , calculateGasLimits: true ,…"
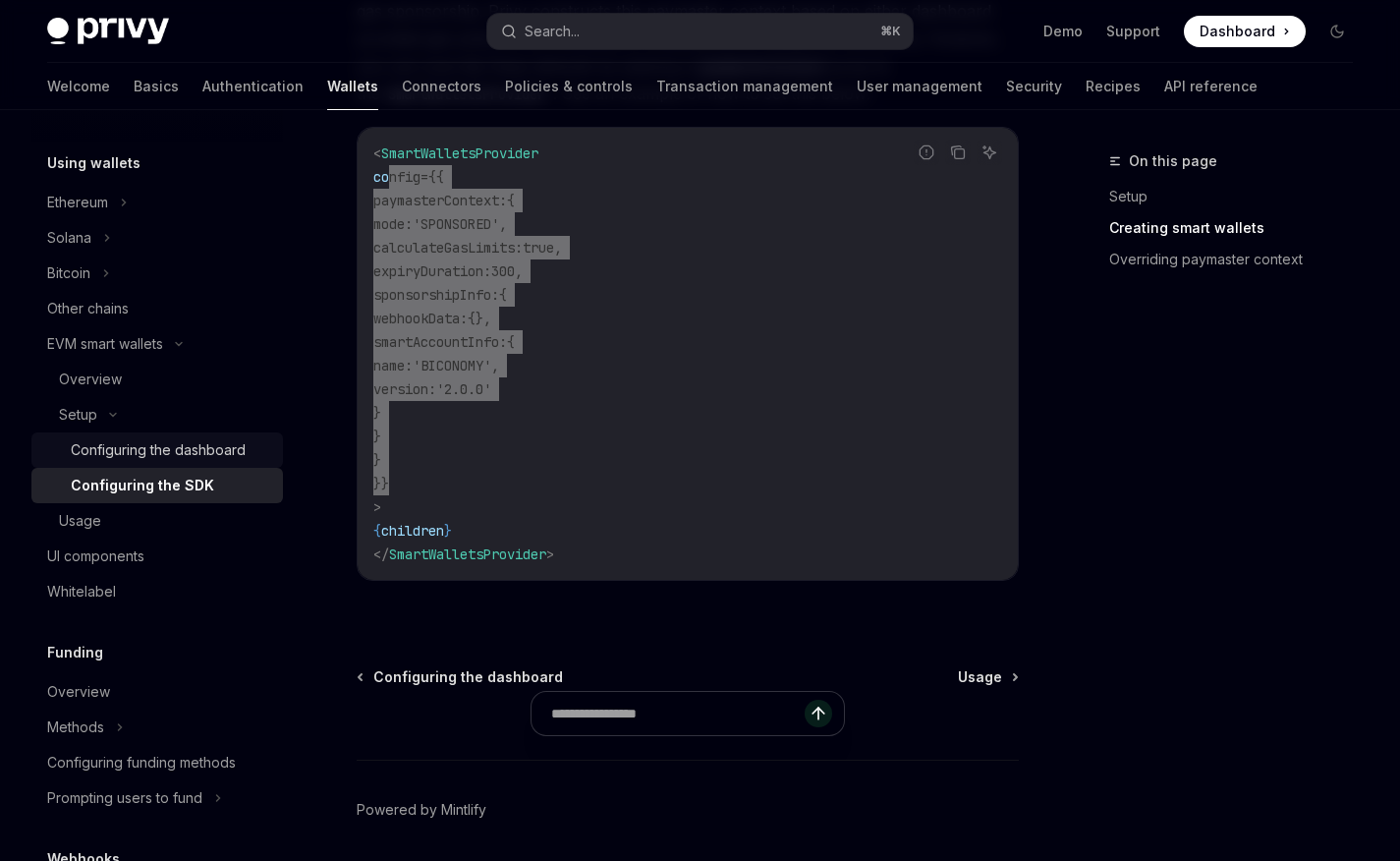
scroll to position [1697, 0]
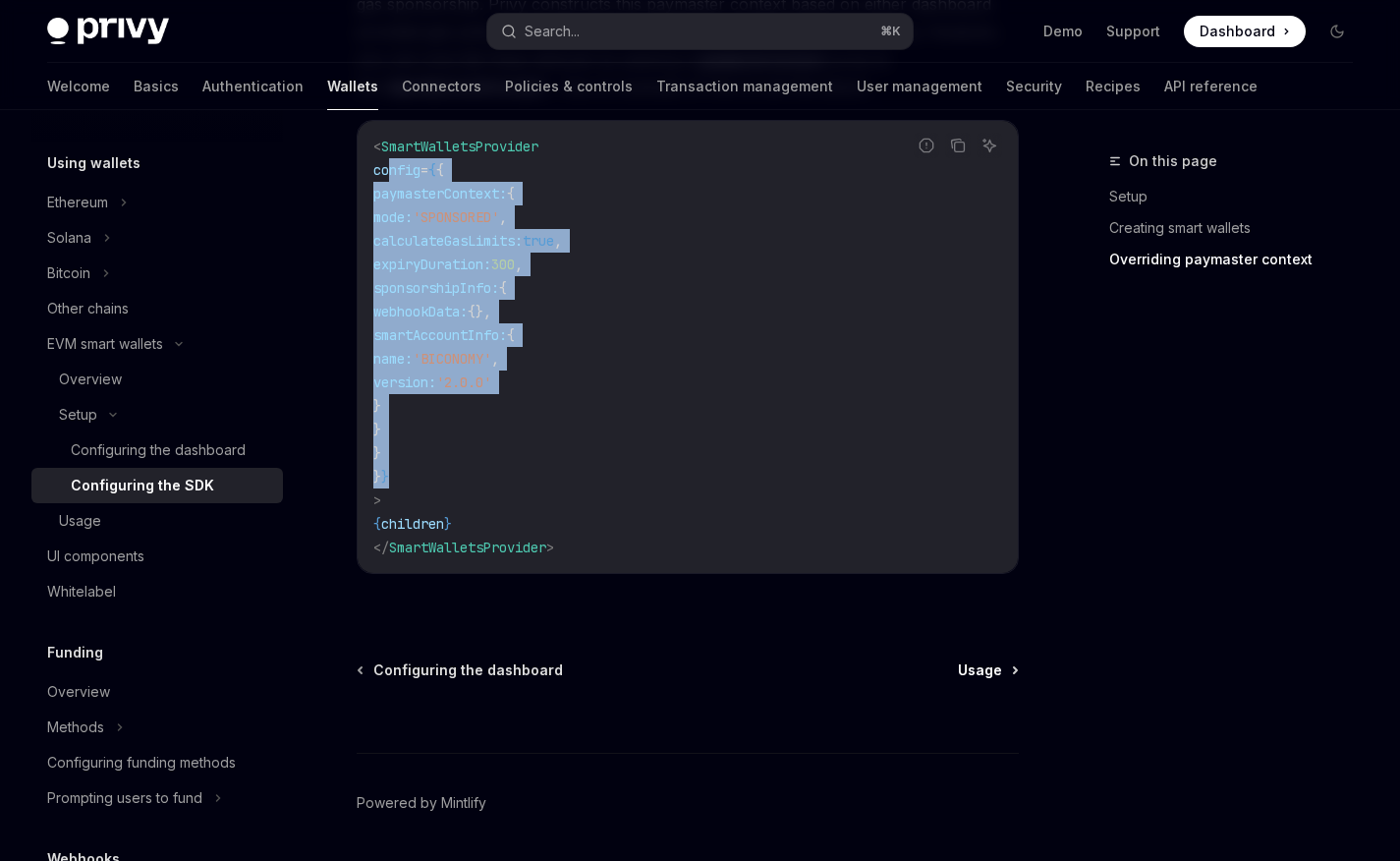
click at [983, 679] on span "Usage" at bounding box center [979, 670] width 44 height 20
type textarea "*"
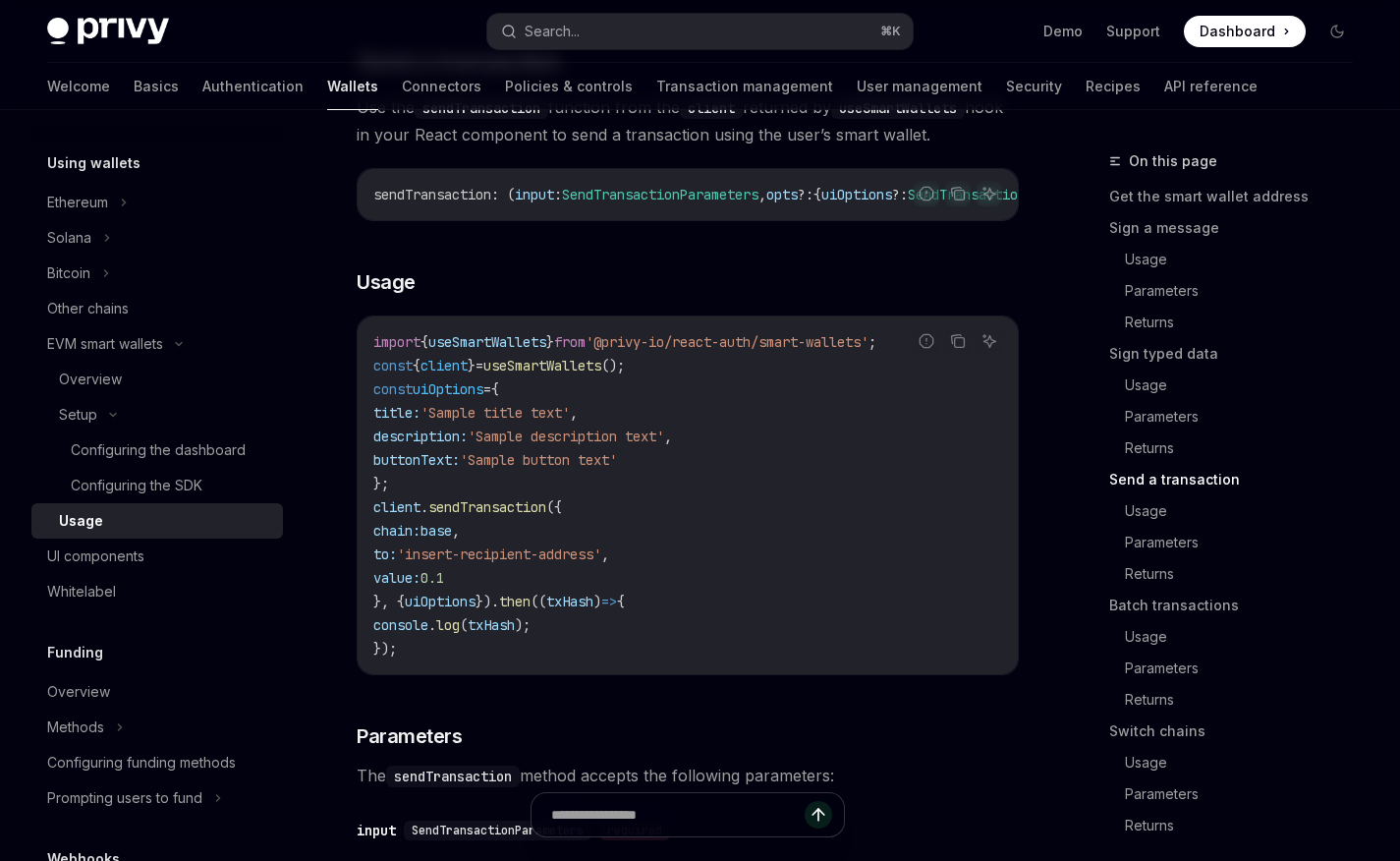
scroll to position [2938, 0]
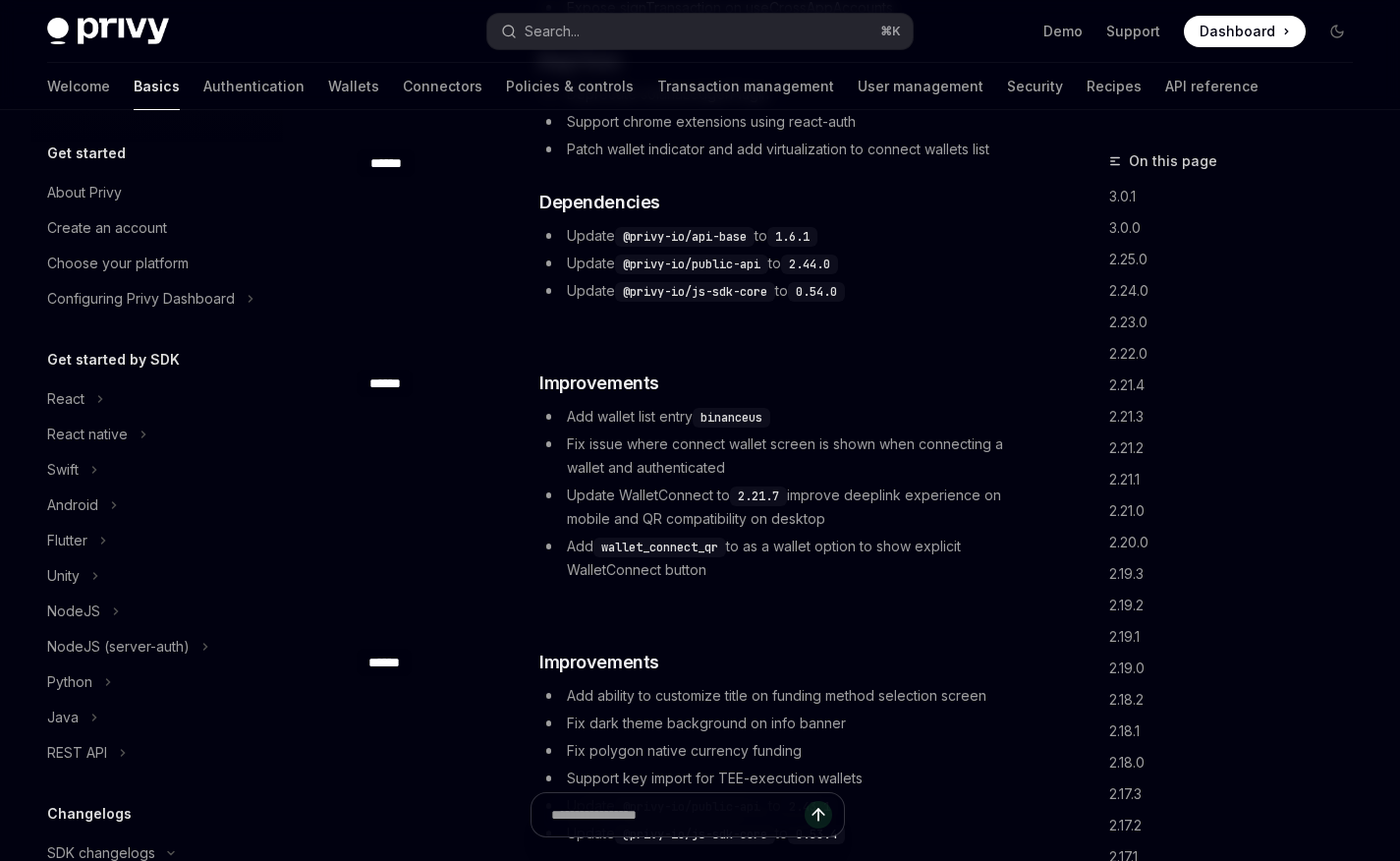
scroll to position [224, 0]
